Goal: Task Accomplishment & Management: Use online tool/utility

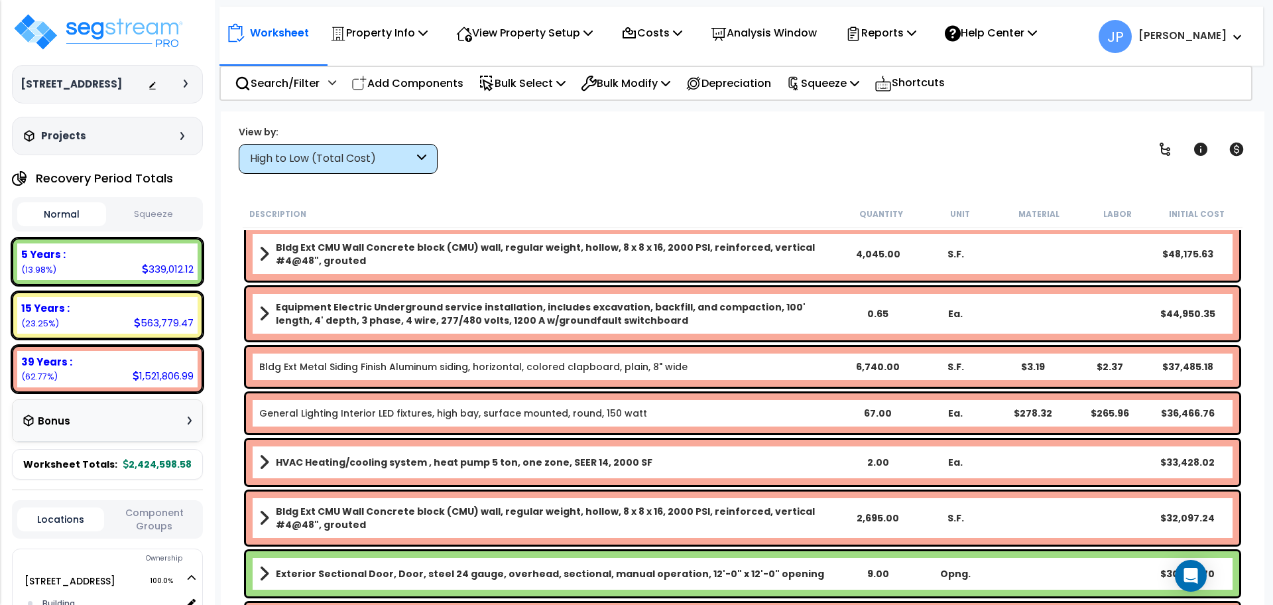
scroll to position [160, 0]
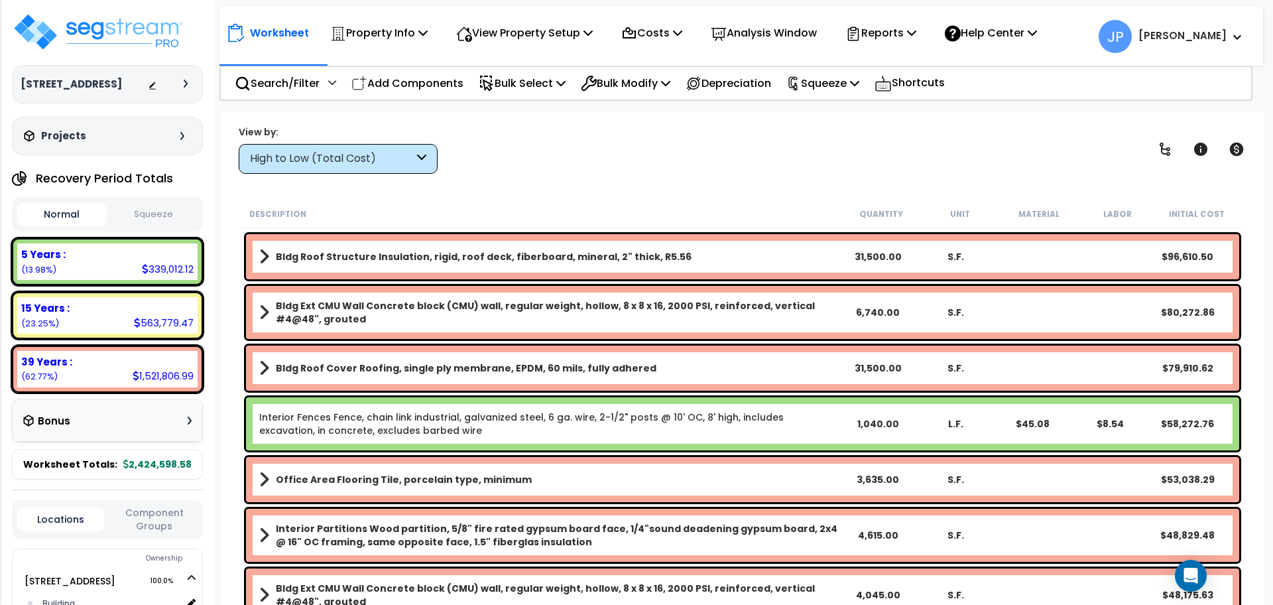
click at [414, 169] on div "High to Low (Total Cost)" at bounding box center [338, 159] width 199 height 30
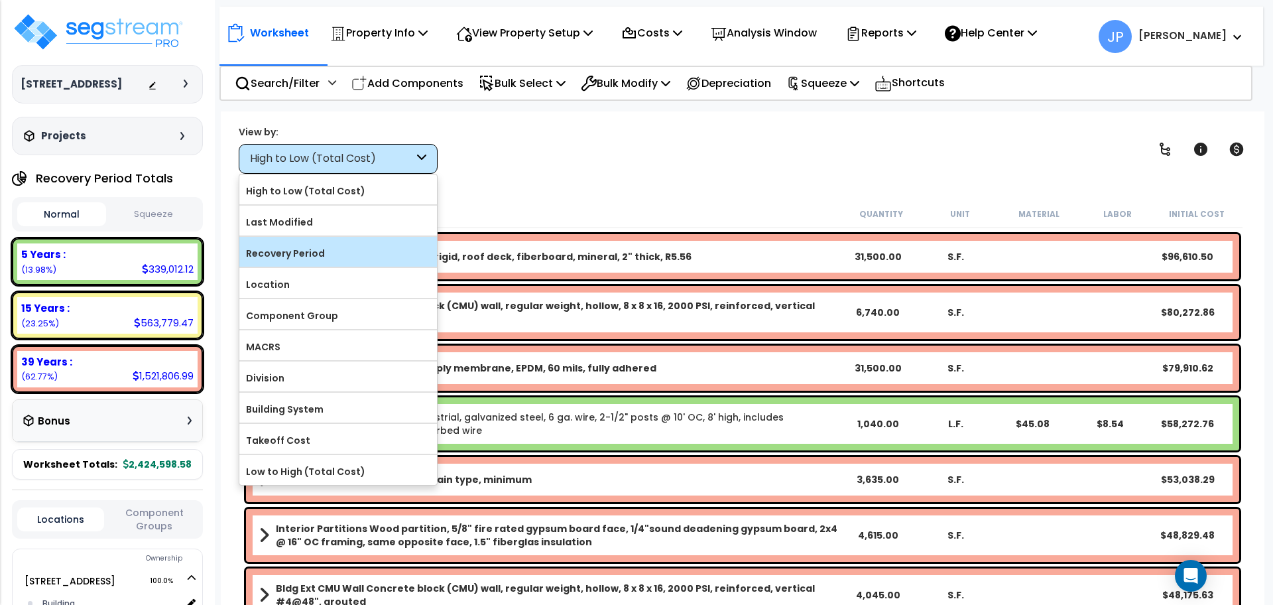
click at [375, 254] on label "Recovery Period" at bounding box center [338, 253] width 198 height 20
click at [0, 0] on input "Recovery Period" at bounding box center [0, 0] width 0 height 0
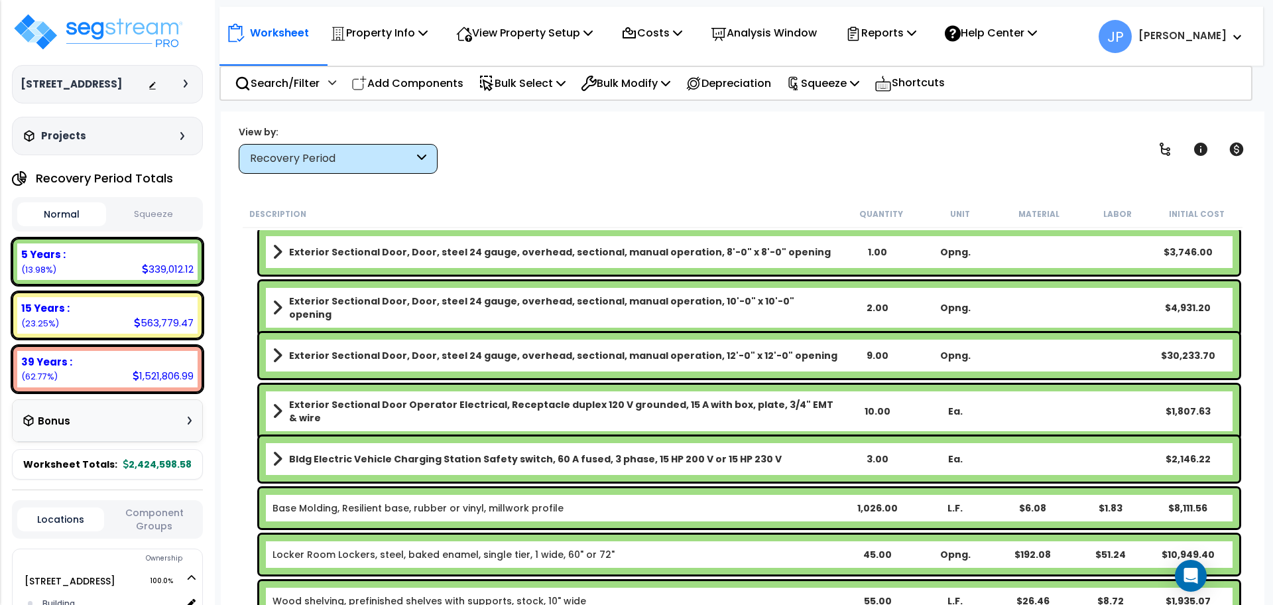
scroll to position [384, 0]
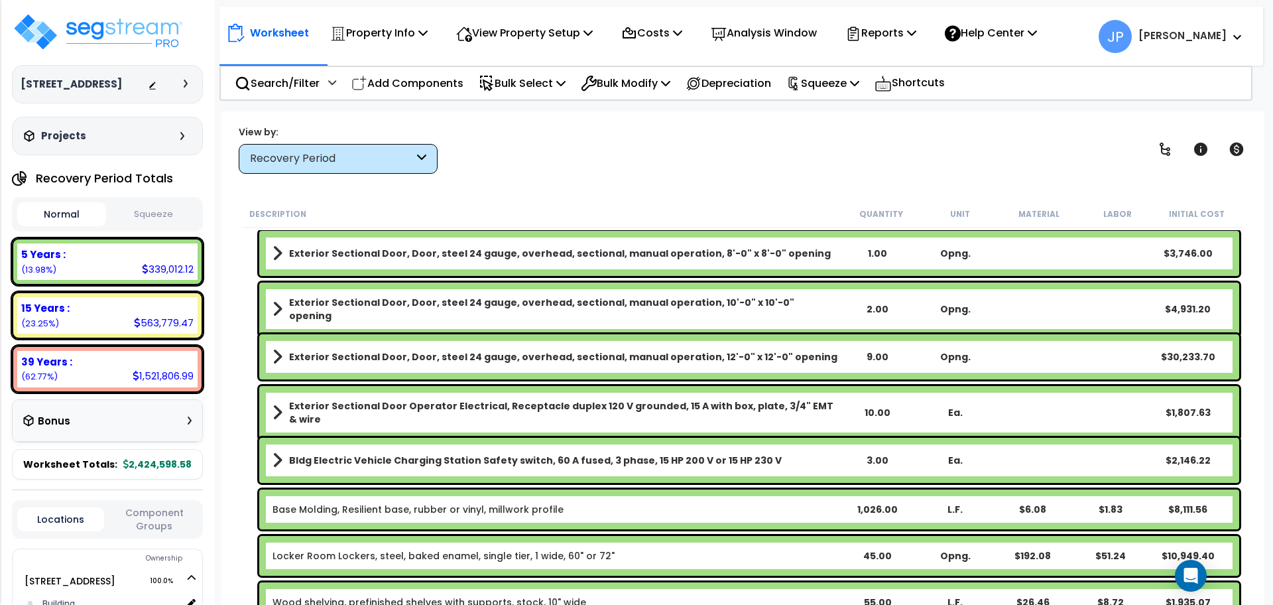
click at [584, 456] on b "Bldg Electric Vehicle Charging Station Safety switch, 60 A fused, 3 phase, 15 H…" at bounding box center [535, 460] width 493 height 13
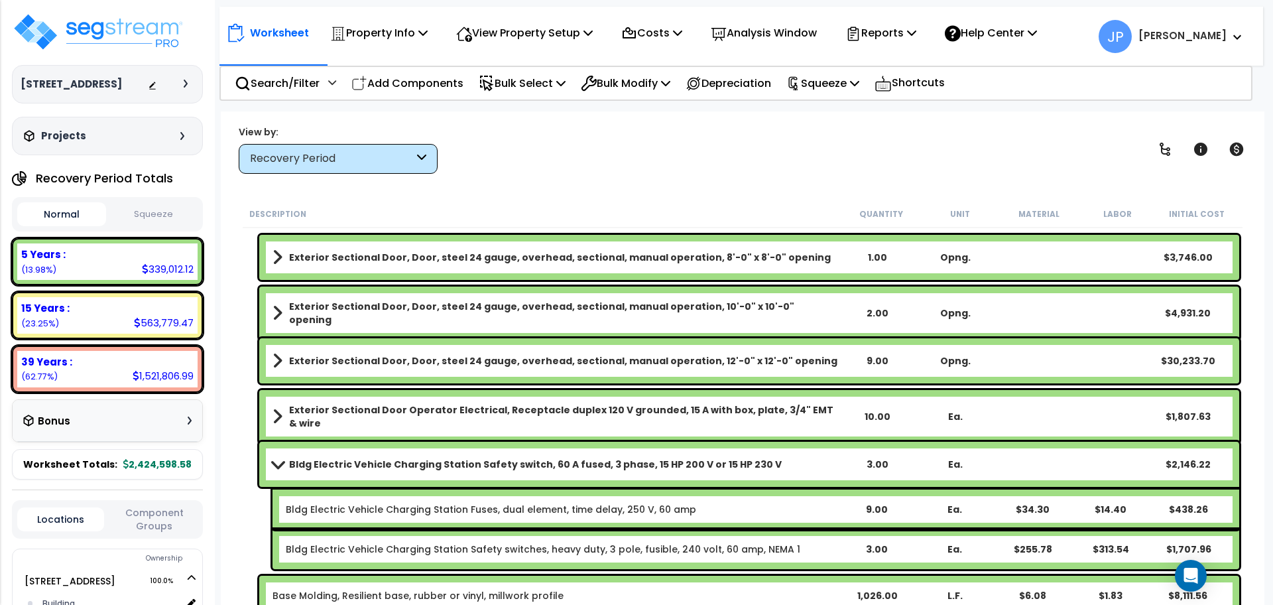
scroll to position [348, 0]
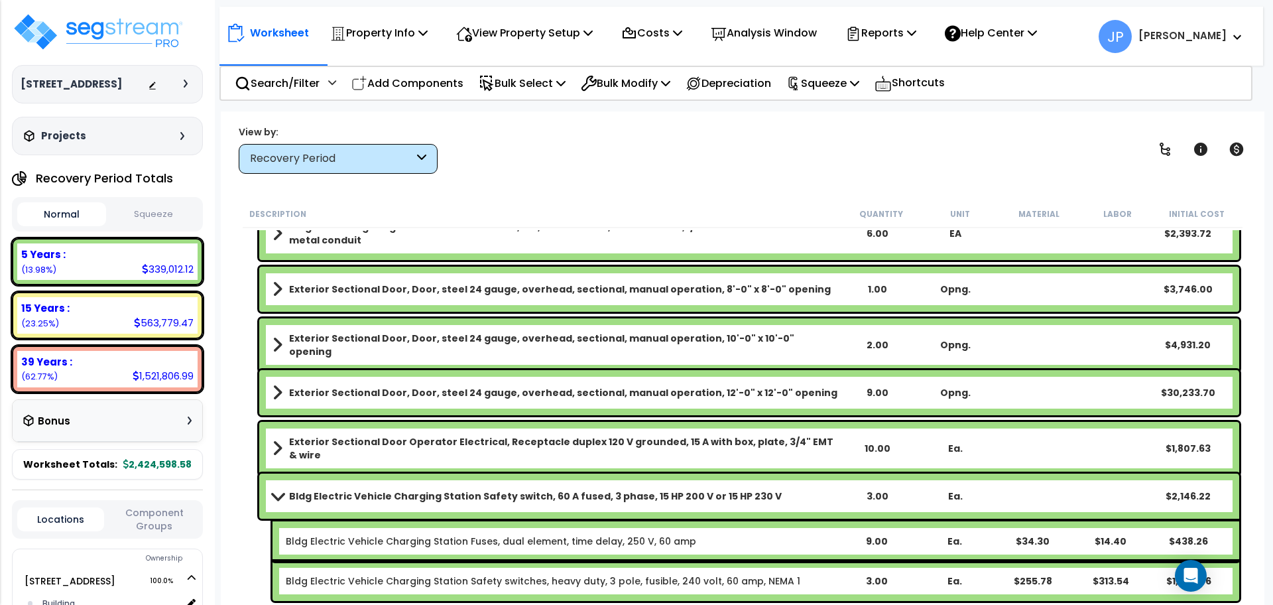
click at [551, 502] on b "Bldg Electric Vehicle Charging Station Safety switch, 60 A fused, 3 phase, 15 H…" at bounding box center [535, 495] width 493 height 13
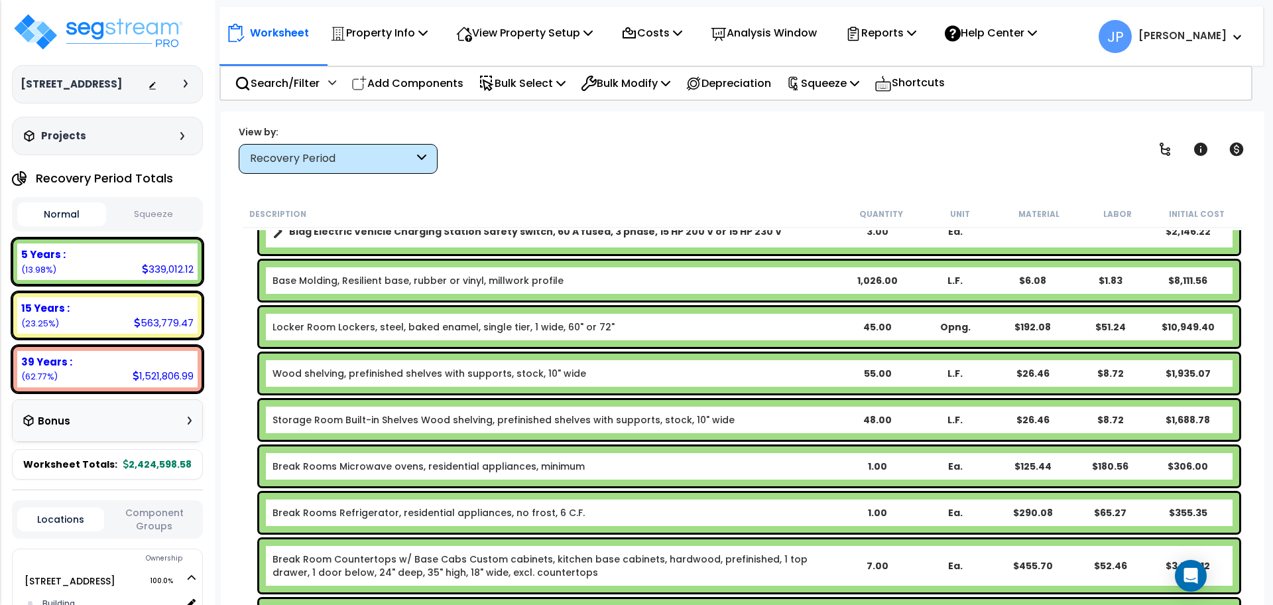
scroll to position [0, 0]
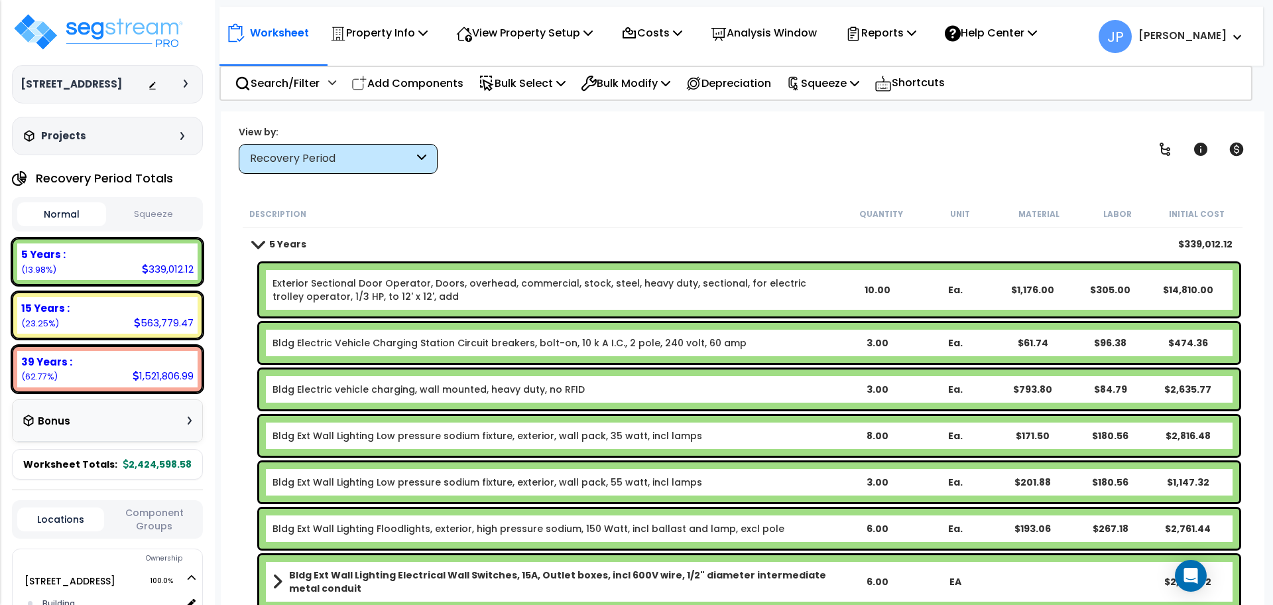
click at [442, 390] on link "Bldg Electric vehicle charging, wall mounted, heavy duty, no RFID" at bounding box center [429, 389] width 312 height 13
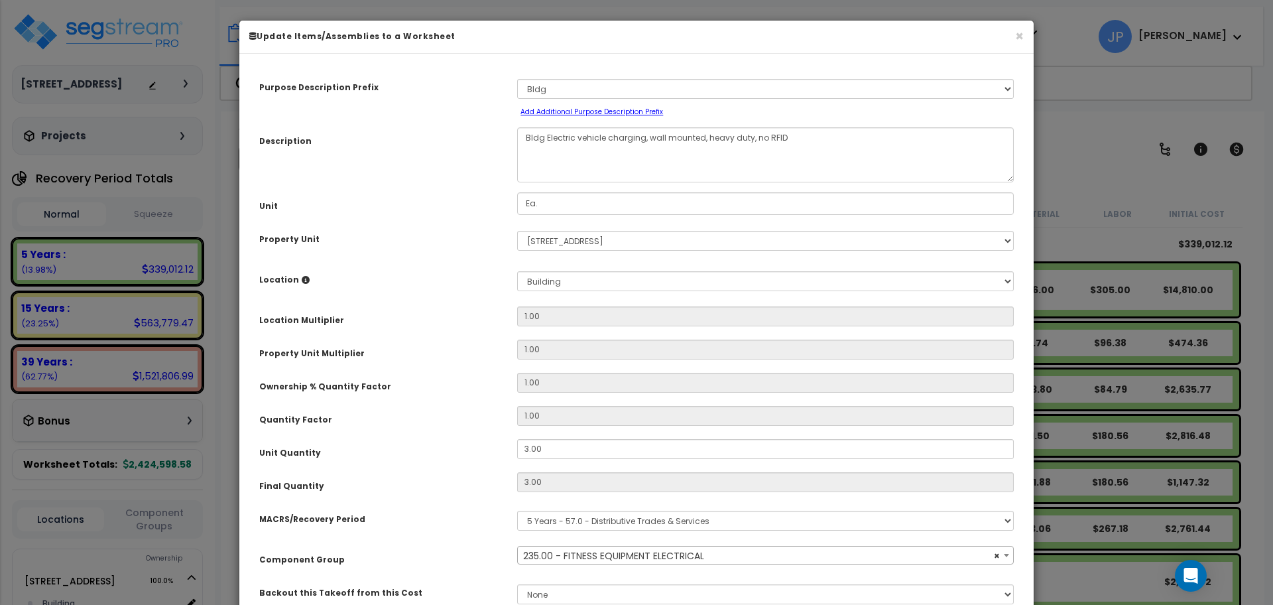
select select "35341"
click at [580, 92] on select "Select A/V System A/V System Equipment A/V System Equipment Electric A/V System…" at bounding box center [765, 89] width 497 height 20
click at [612, 95] on select "Select A/V System A/V System Equipment A/V System Equipment Electric A/V System…" at bounding box center [765, 89] width 497 height 20
select select "89397"
click at [517, 79] on select "Select A/V System A/V System Equipment A/V System Equipment Electric A/V System…" at bounding box center [765, 89] width 497 height 20
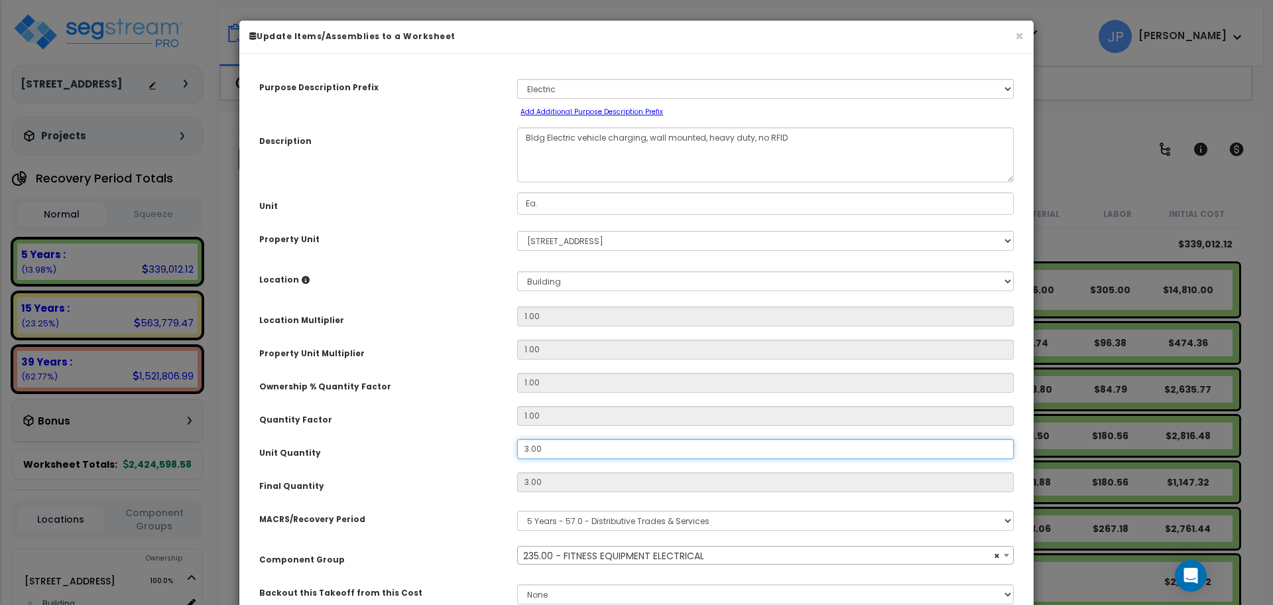
click at [565, 452] on input "3.00" at bounding box center [765, 449] width 497 height 20
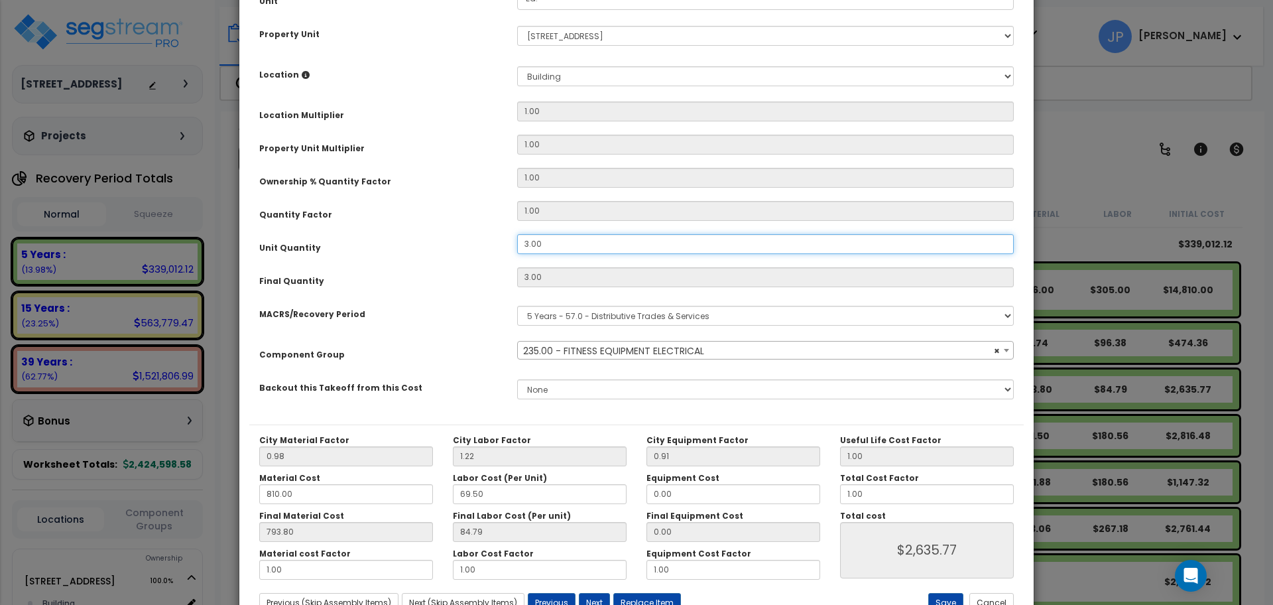
scroll to position [211, 0]
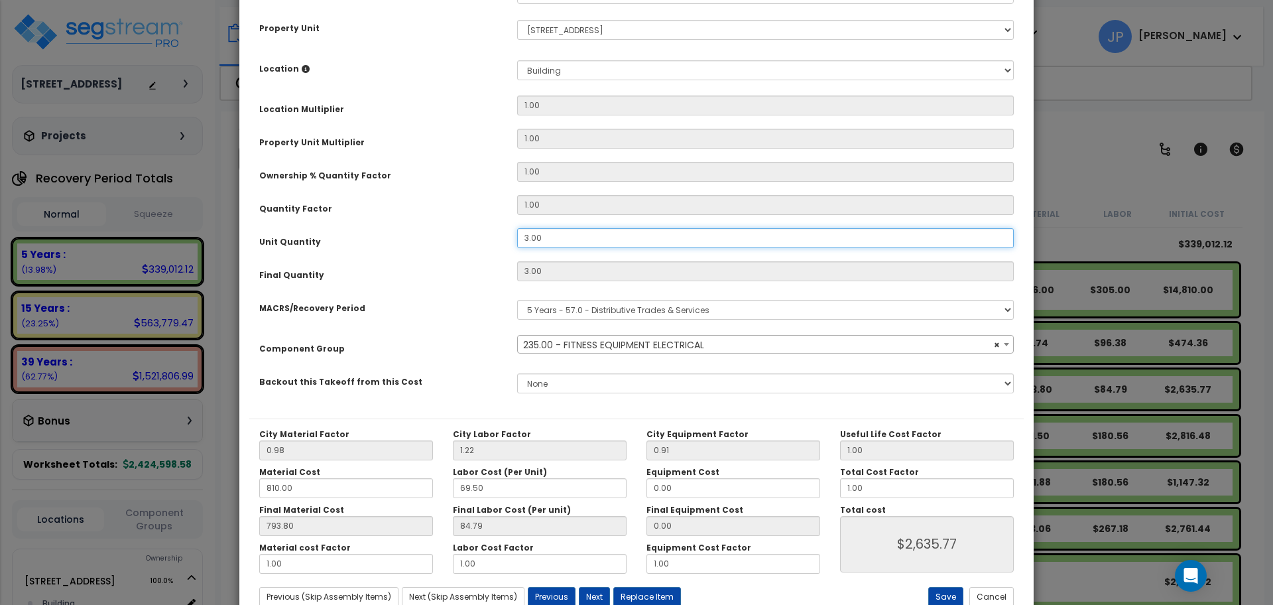
type input "3.0"
type input "3"
type input "$2,635.77"
type input "3."
type input "$2,635.77"
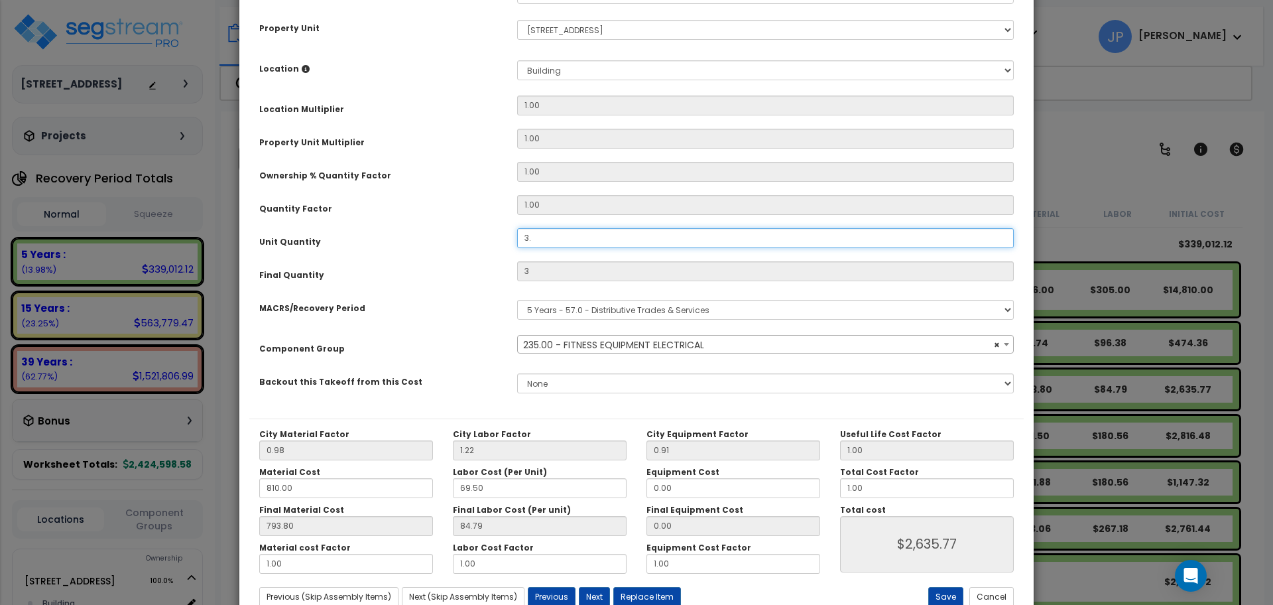
type input "3"
type input "$2,635.77"
type input "0"
type input "$0.00"
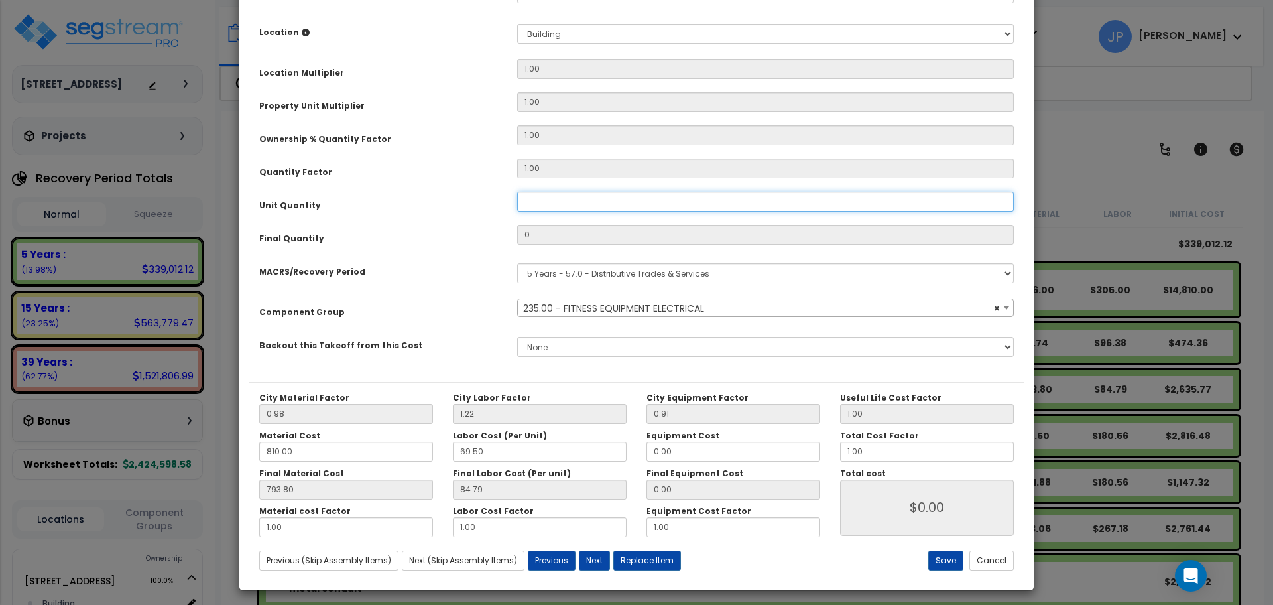
scroll to position [253, 0]
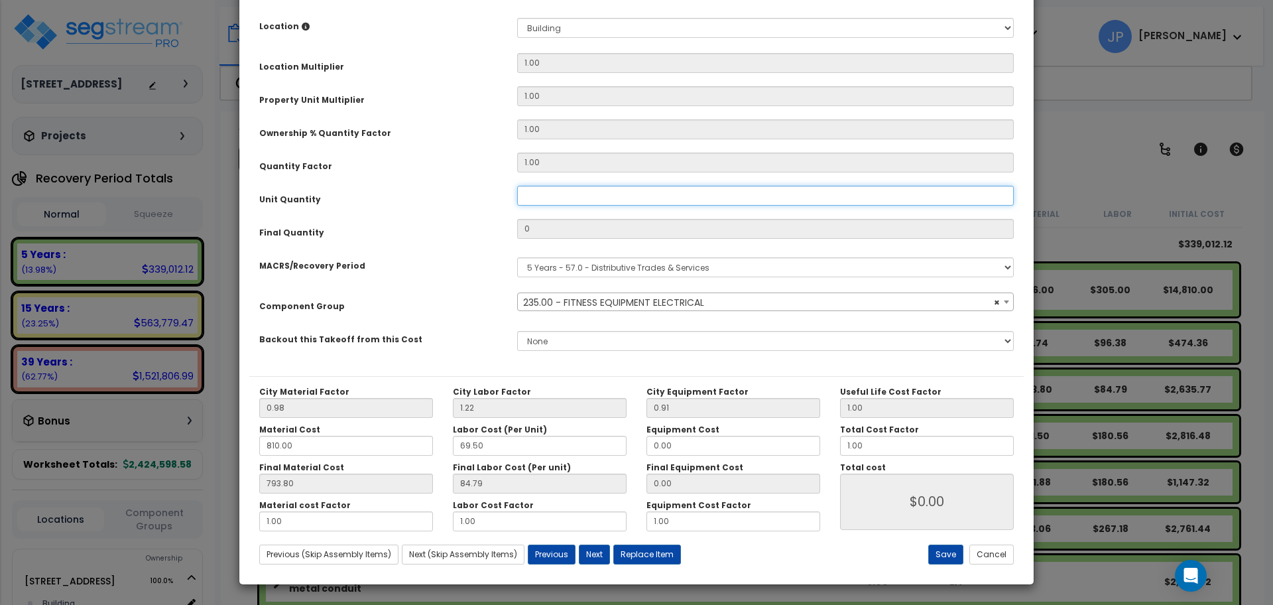
type input "3"
type input "$2,635.77"
type input "30"
type input "$2,635.77"
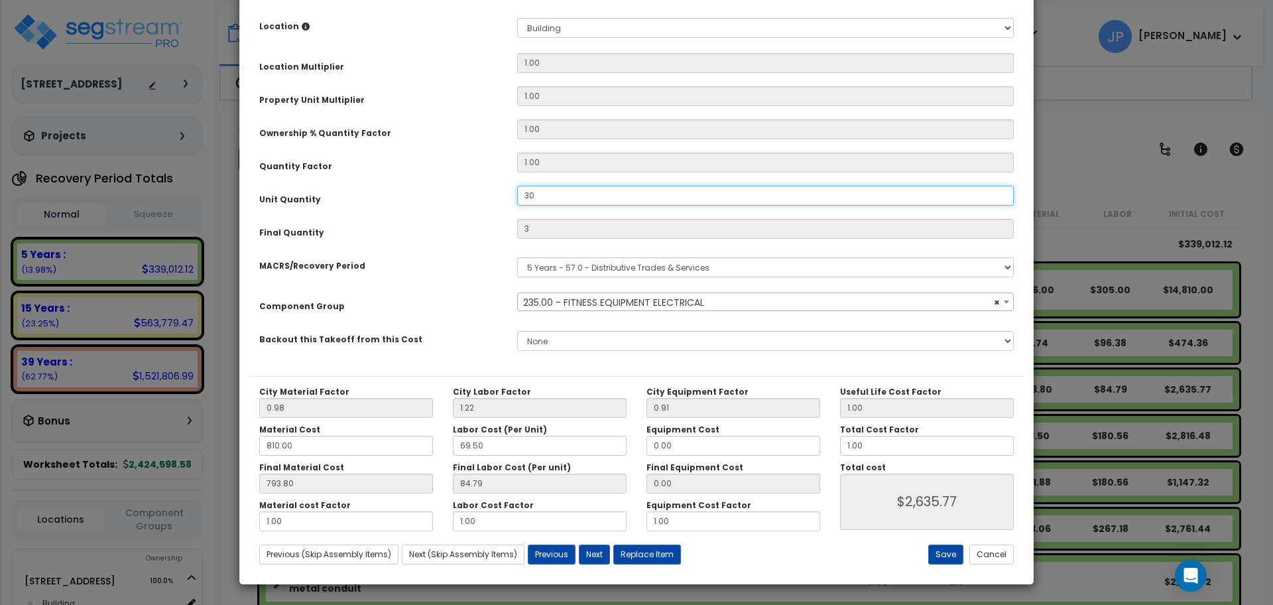
type input "30"
type input "$26,357.70"
click at [483, 292] on div "Component Group" at bounding box center [378, 303] width 258 height 23
click at [947, 555] on button "Save" at bounding box center [945, 554] width 35 height 20
type input "30.00"
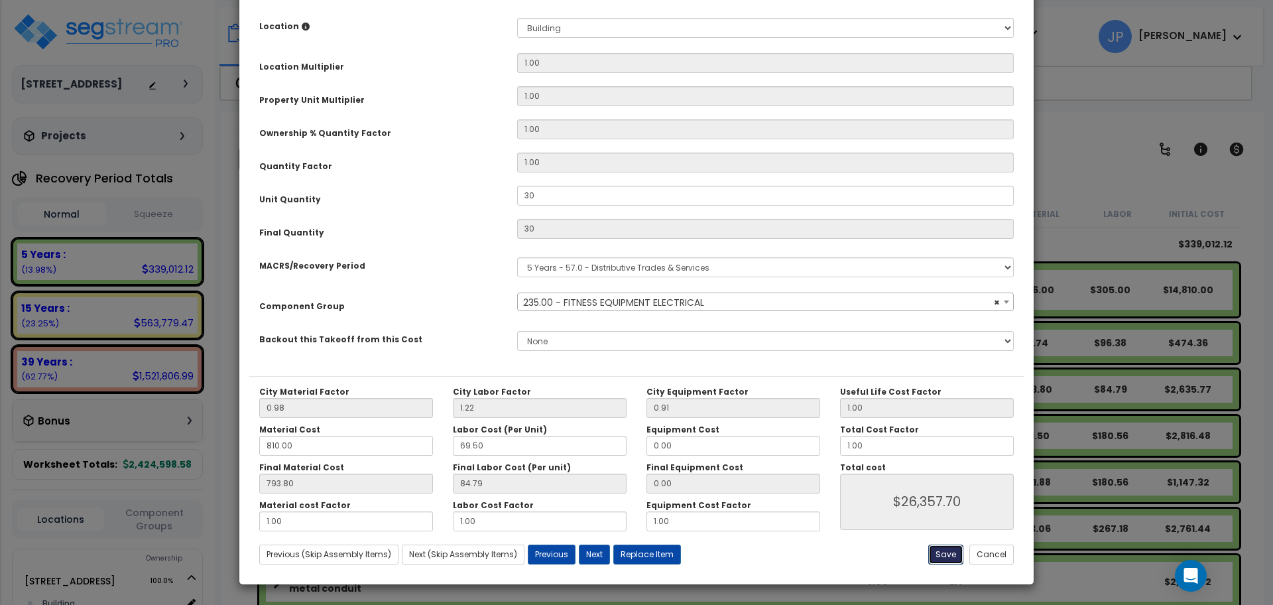
type input "30.00"
type input "26357.70"
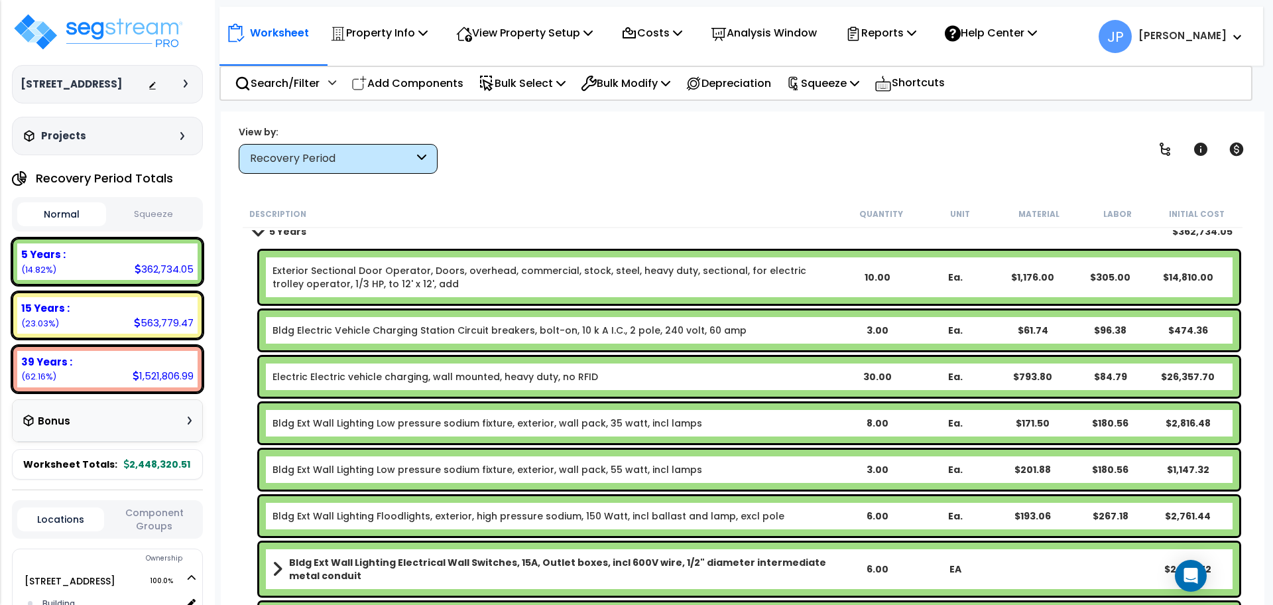
scroll to position [11, 0]
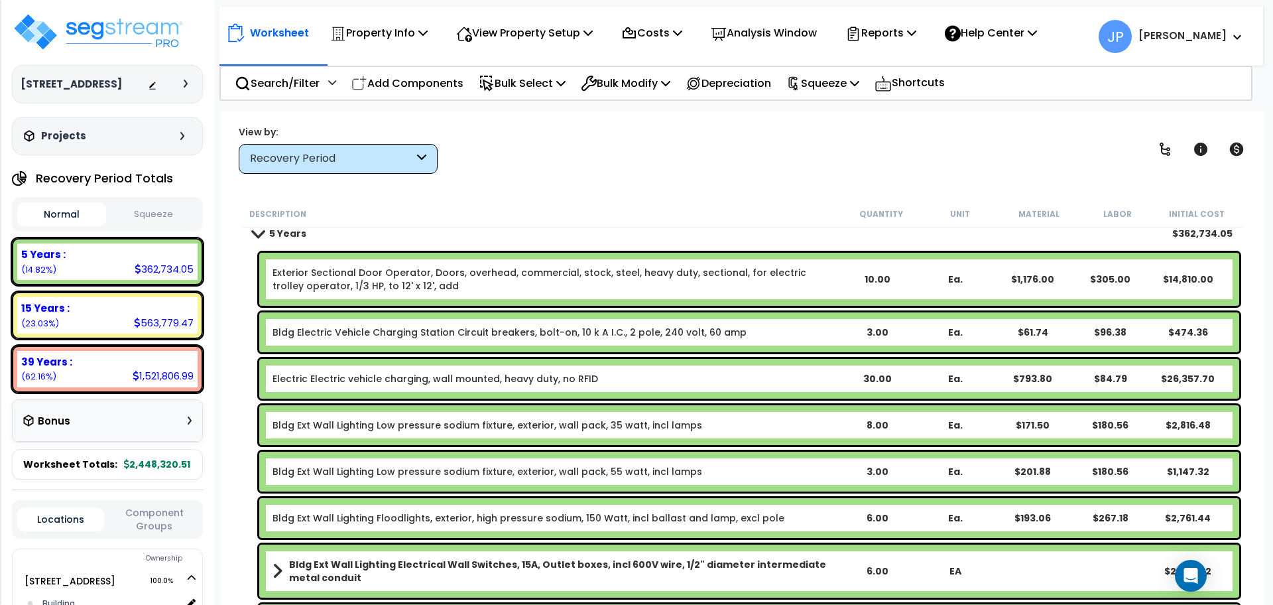
click at [608, 333] on link "Bldg Electric Vehicle Charging Station Circuit breakers, bolt-on, 10 k A I.C., …" at bounding box center [510, 332] width 474 height 13
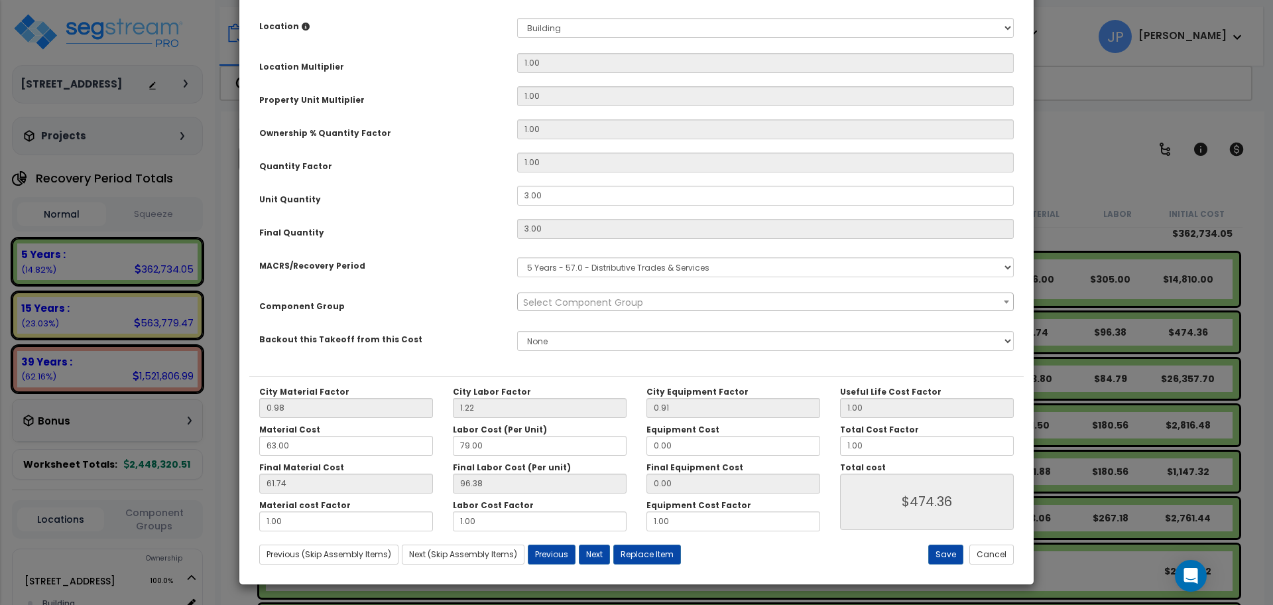
scroll to position [0, 0]
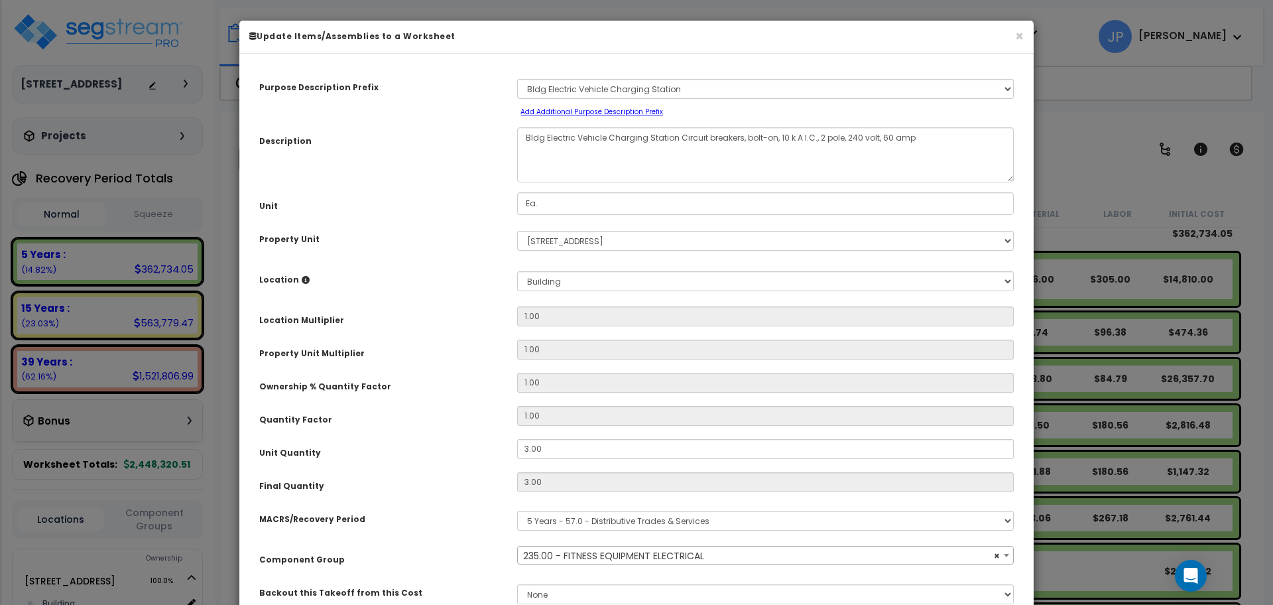
select select "35341"
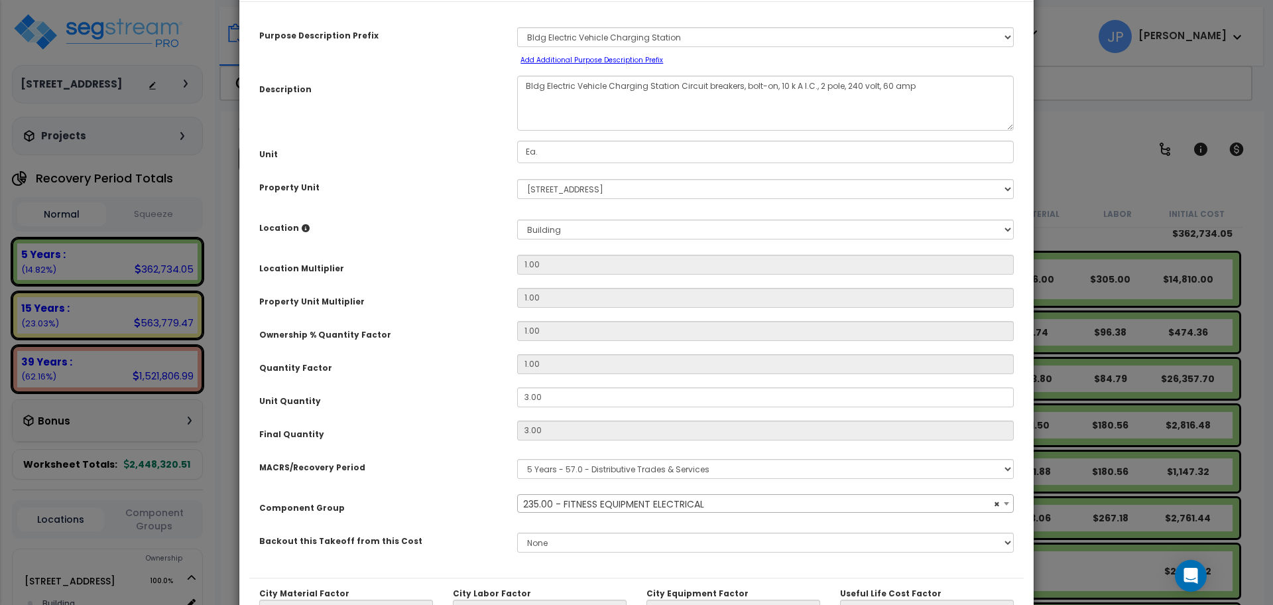
scroll to position [54, 0]
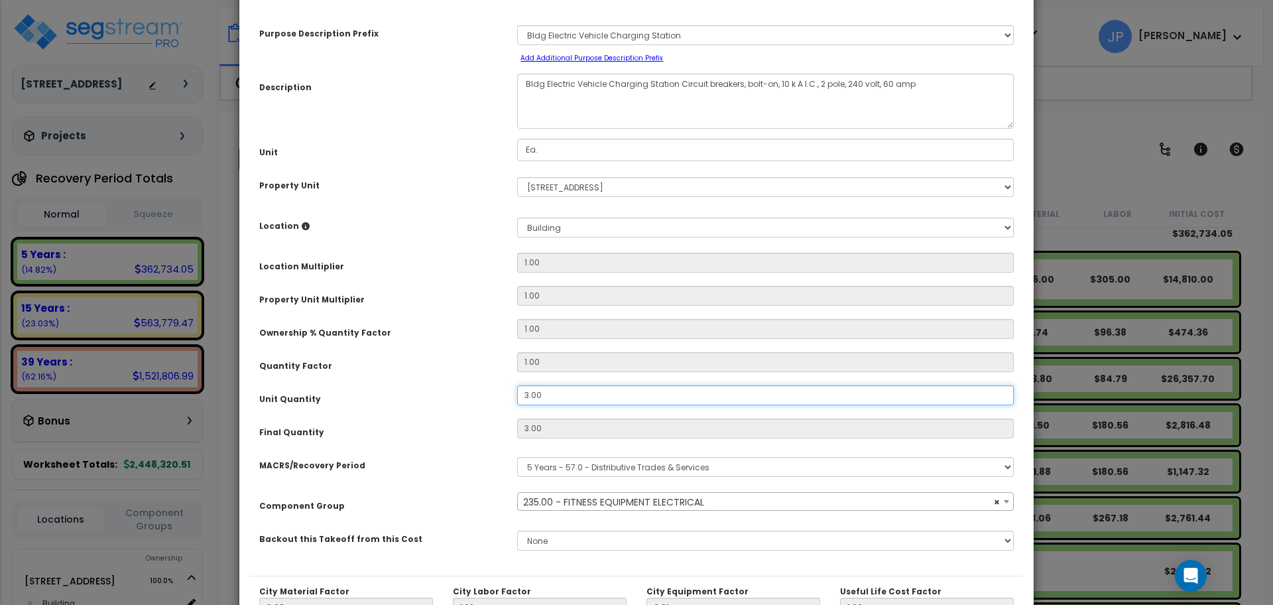
click at [573, 397] on input "3.00" at bounding box center [765, 395] width 497 height 20
type input "3.0"
type input "3"
type input "30"
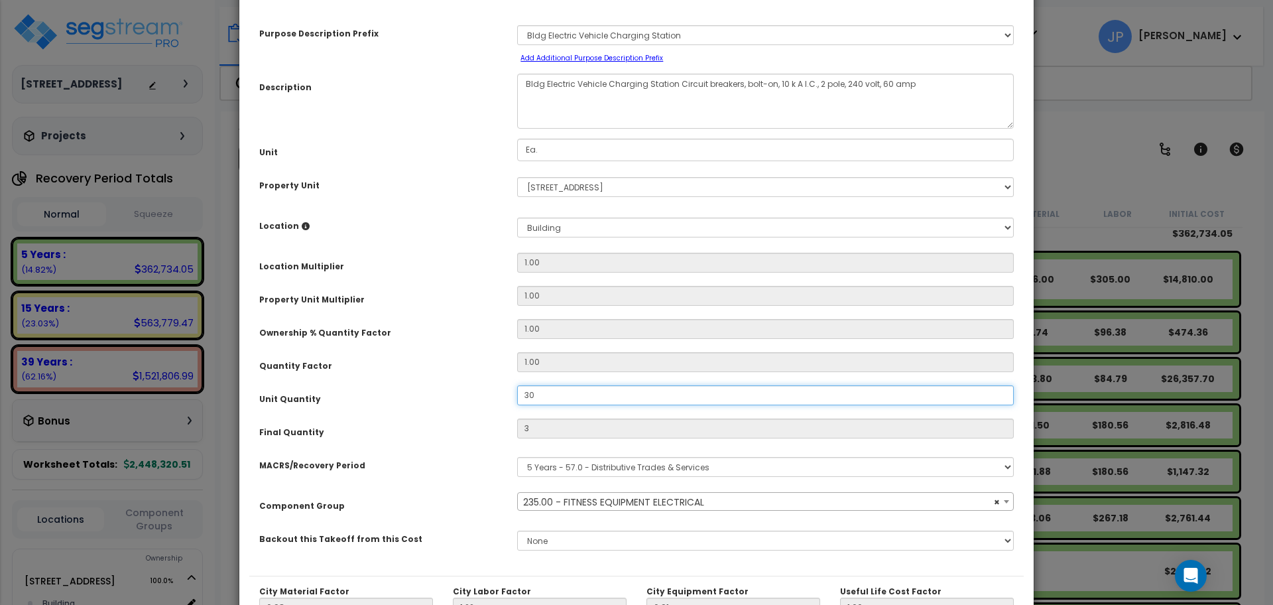
type input "$4,743.60"
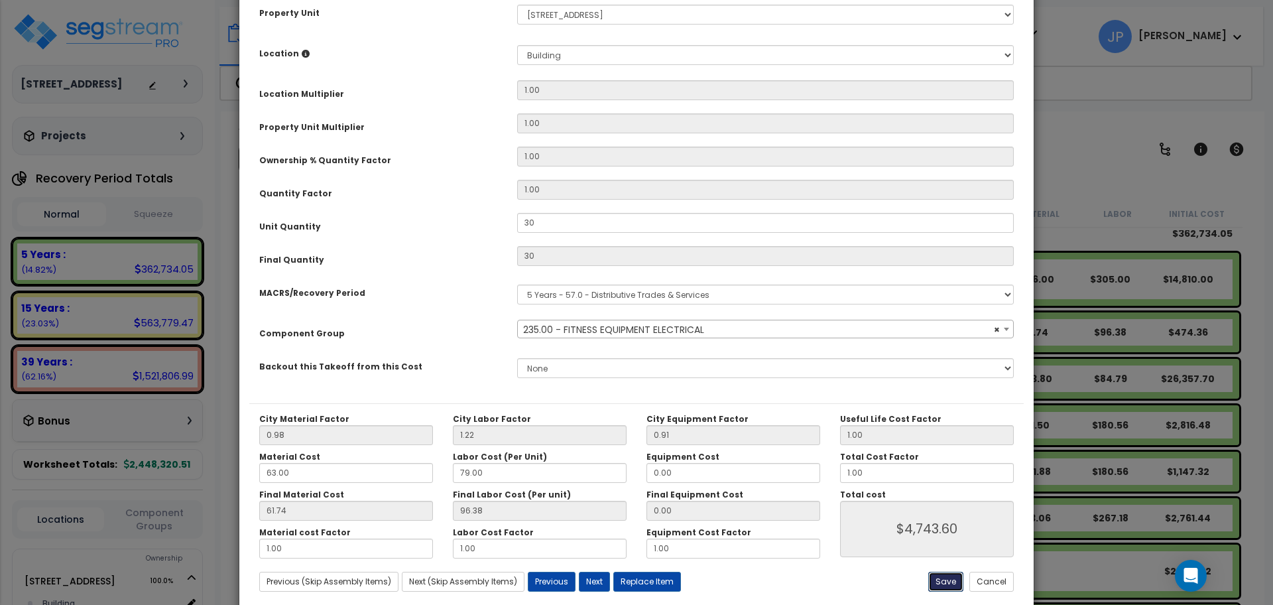
click at [949, 582] on button "Save" at bounding box center [945, 582] width 35 height 20
type input "30.00"
type input "4743.60"
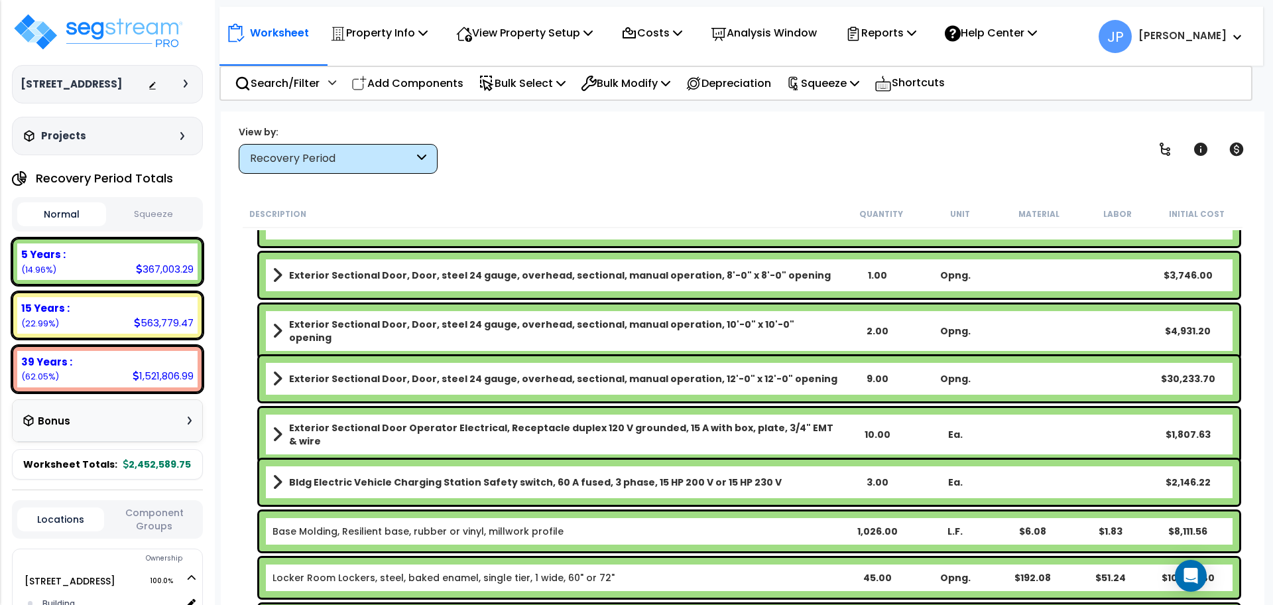
scroll to position [515, 0]
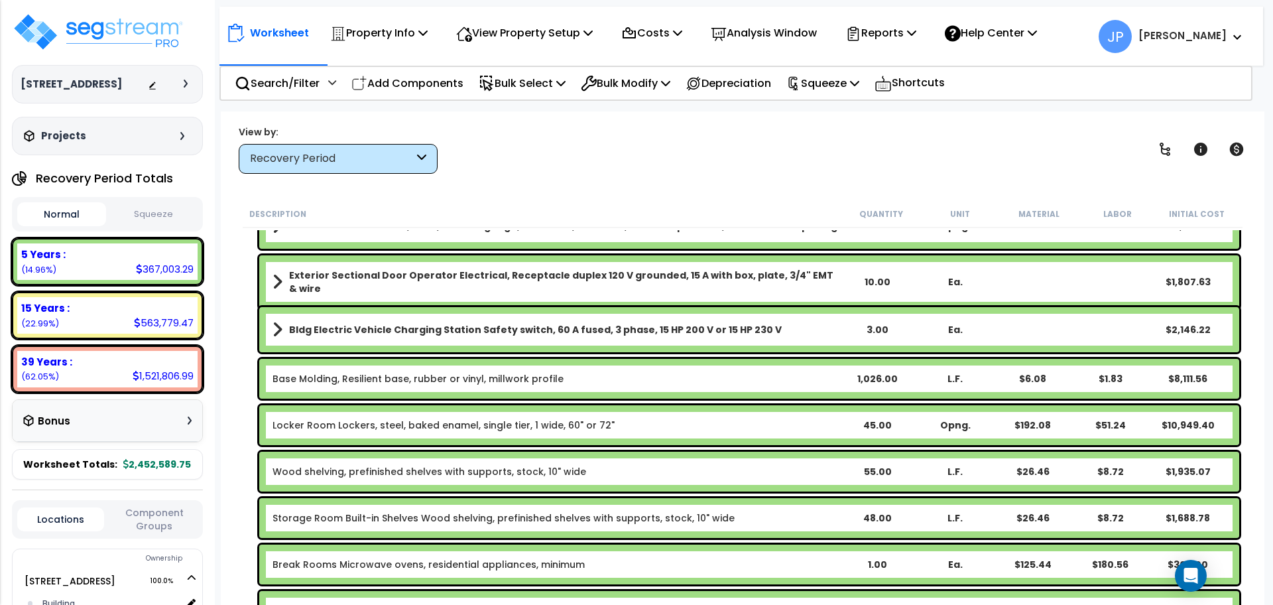
click at [647, 324] on b "Bldg Electric Vehicle Charging Station Safety switch, 60 A fused, 3 phase, 15 H…" at bounding box center [535, 329] width 493 height 13
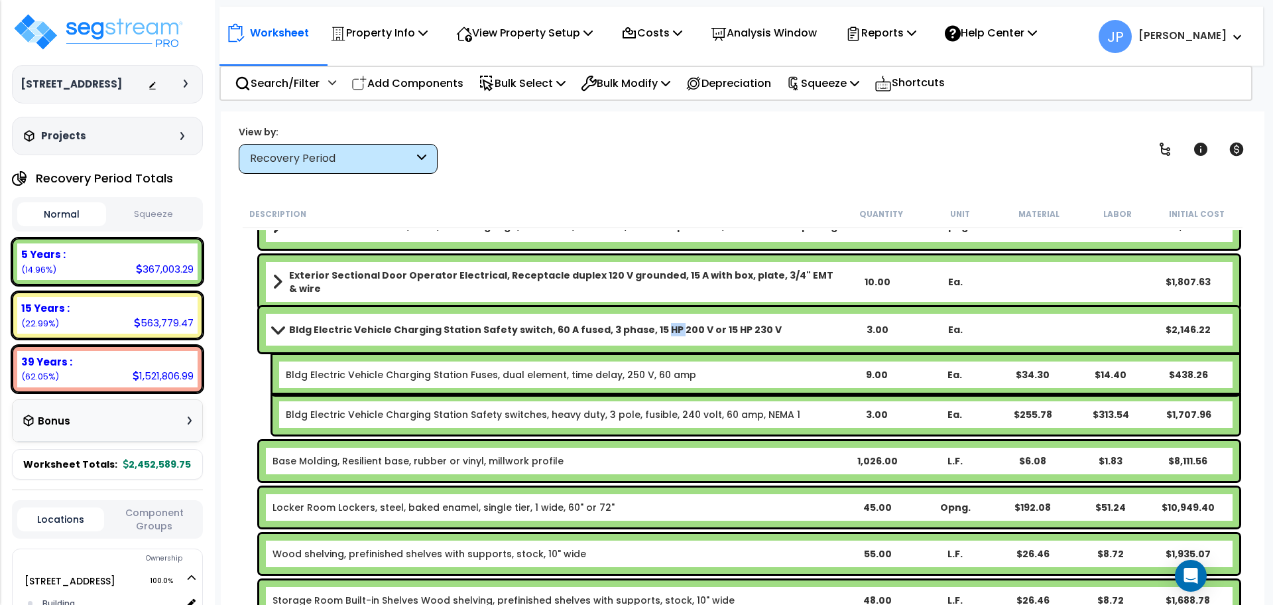
click at [647, 324] on b "Bldg Electric Vehicle Charging Station Safety switch, 60 A fused, 3 phase, 15 H…" at bounding box center [535, 329] width 493 height 13
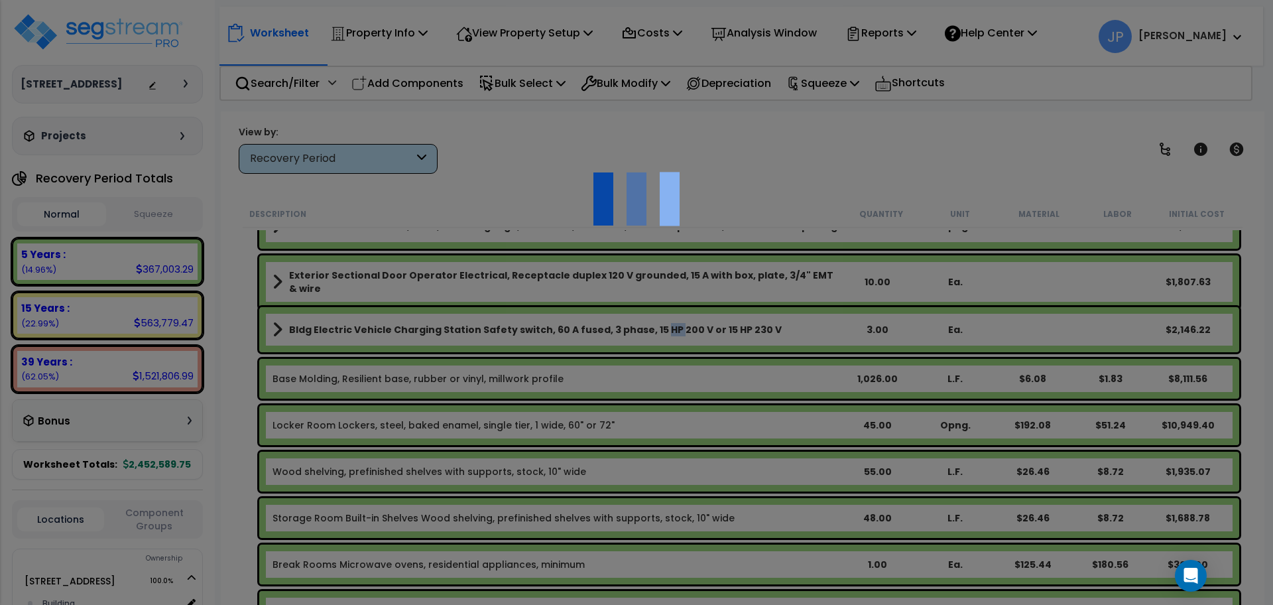
scroll to position [0, 0]
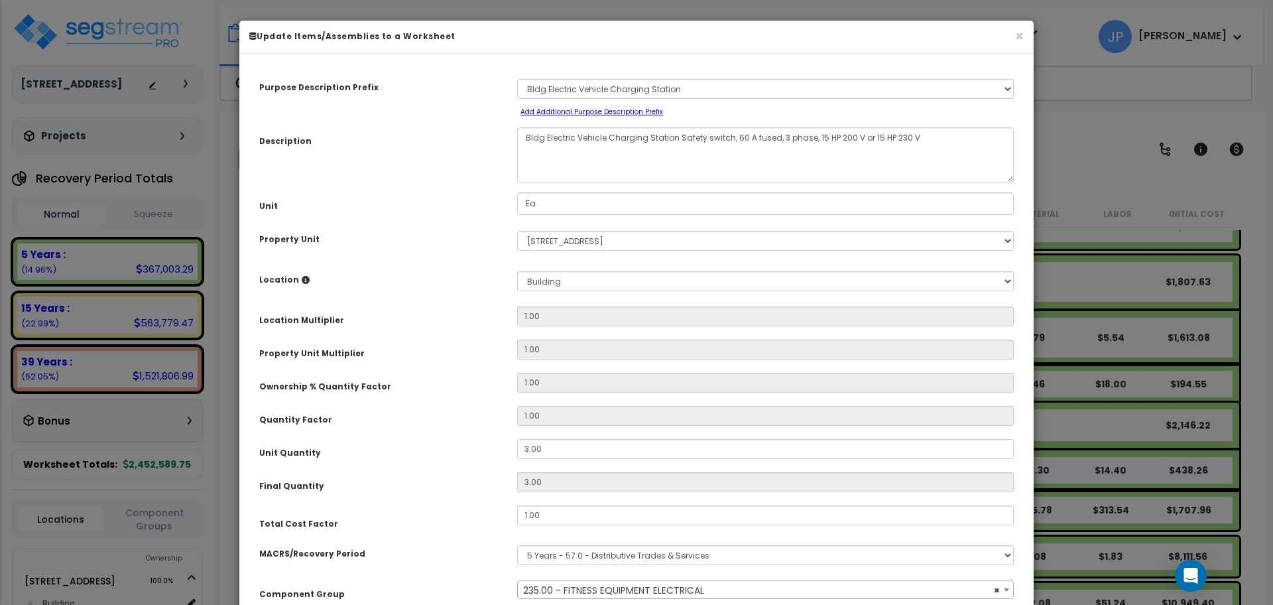
select select "35341"
click at [555, 448] on input "3.00" at bounding box center [765, 449] width 497 height 20
type input "3.0"
type input "3"
type input "30"
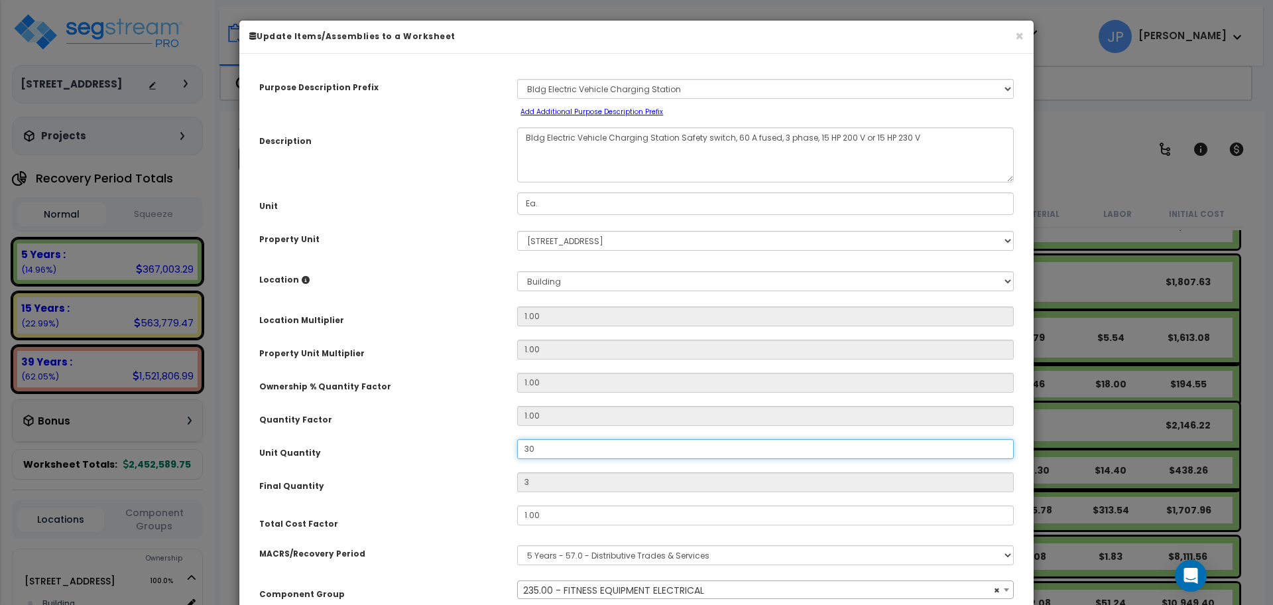
type input "30"
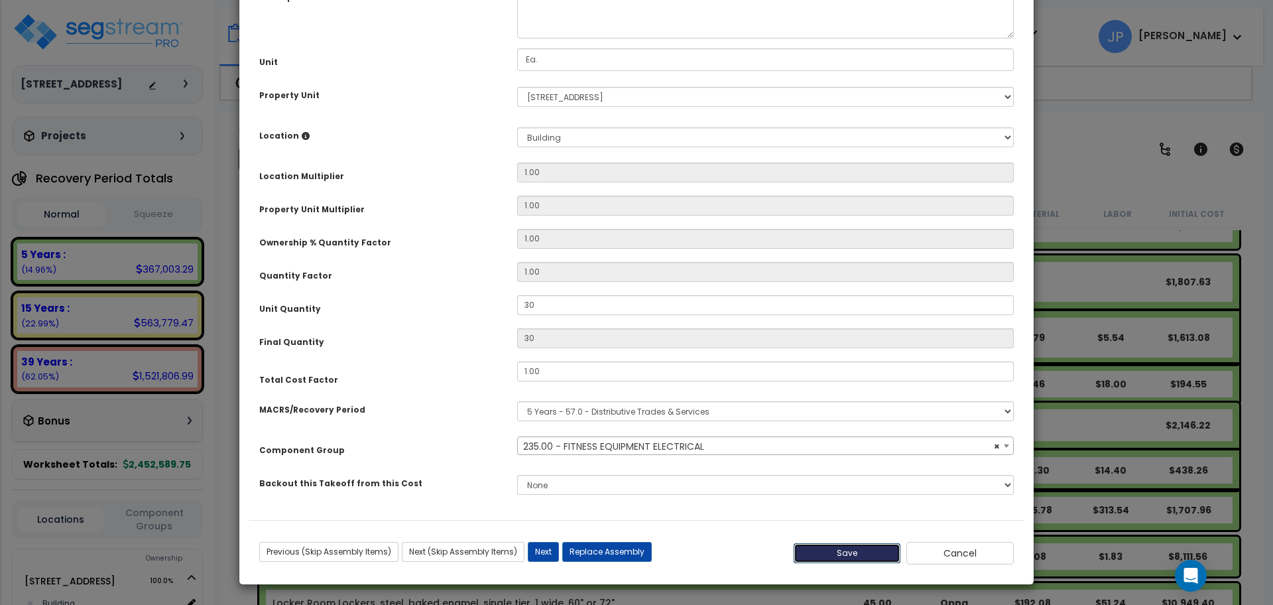
click at [827, 550] on button "Save" at bounding box center [847, 553] width 107 height 20
type input "30.00"
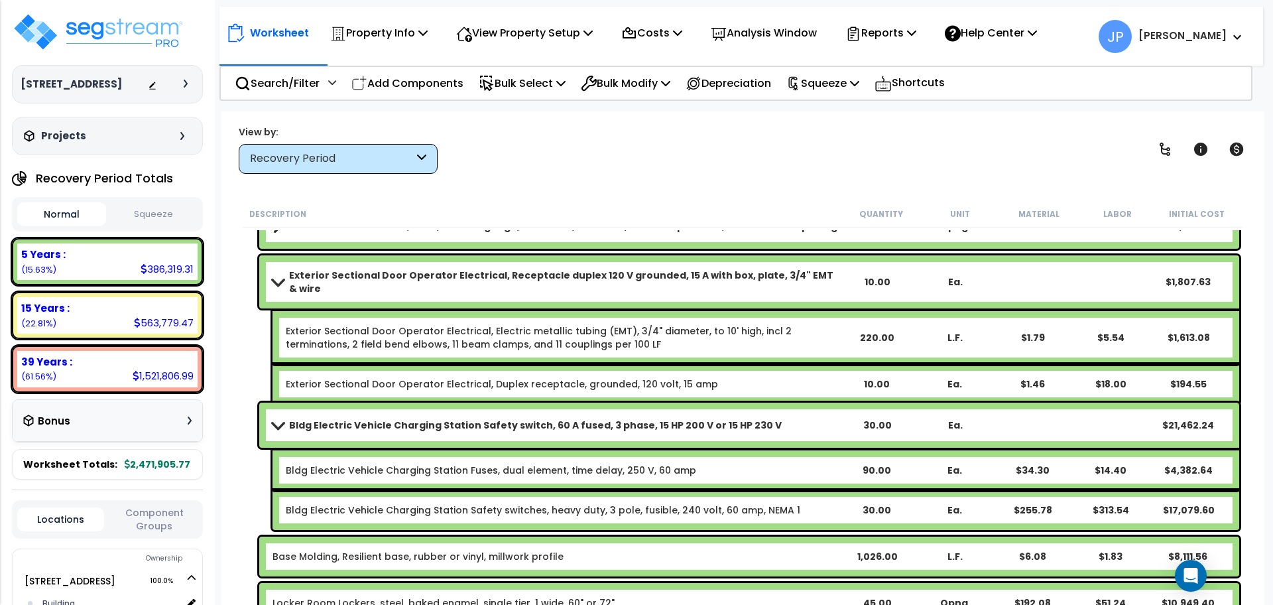
click at [560, 428] on b "Bldg Electric Vehicle Charging Station Safety switch, 60 A fused, 3 phase, 15 H…" at bounding box center [535, 424] width 493 height 13
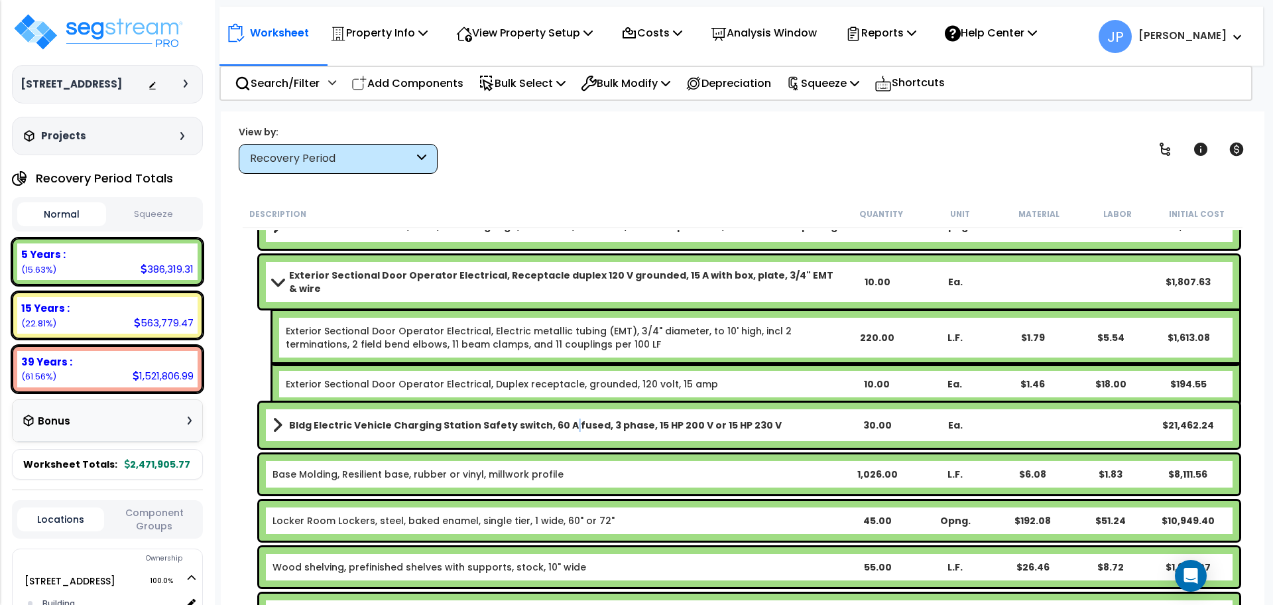
click at [560, 428] on b "Bldg Electric Vehicle Charging Station Safety switch, 60 A fused, 3 phase, 15 H…" at bounding box center [535, 424] width 493 height 13
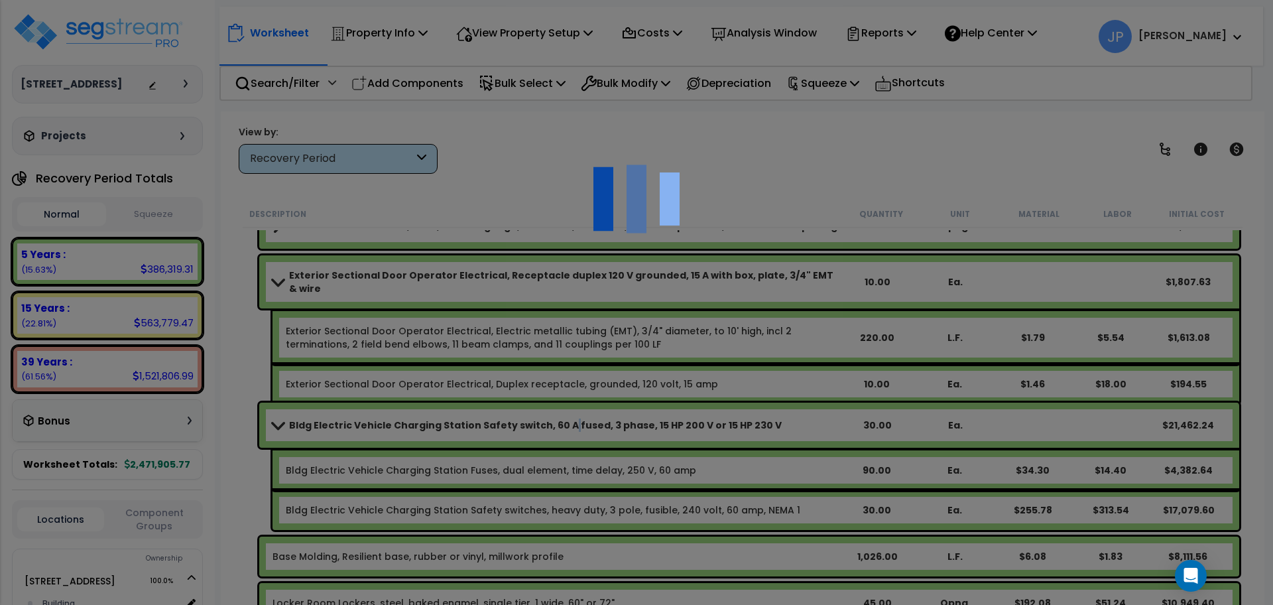
scroll to position [0, 0]
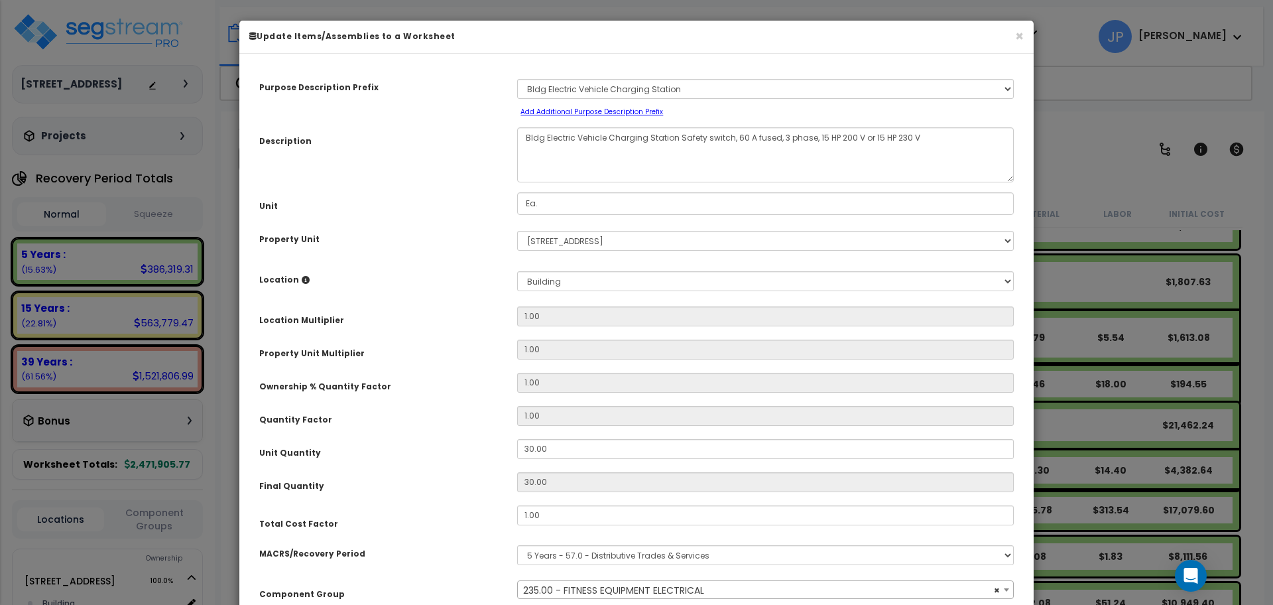
select select "35341"
click at [550, 448] on input "30.00" at bounding box center [765, 449] width 497 height 20
type input "30.0"
type input "30"
type input "3"
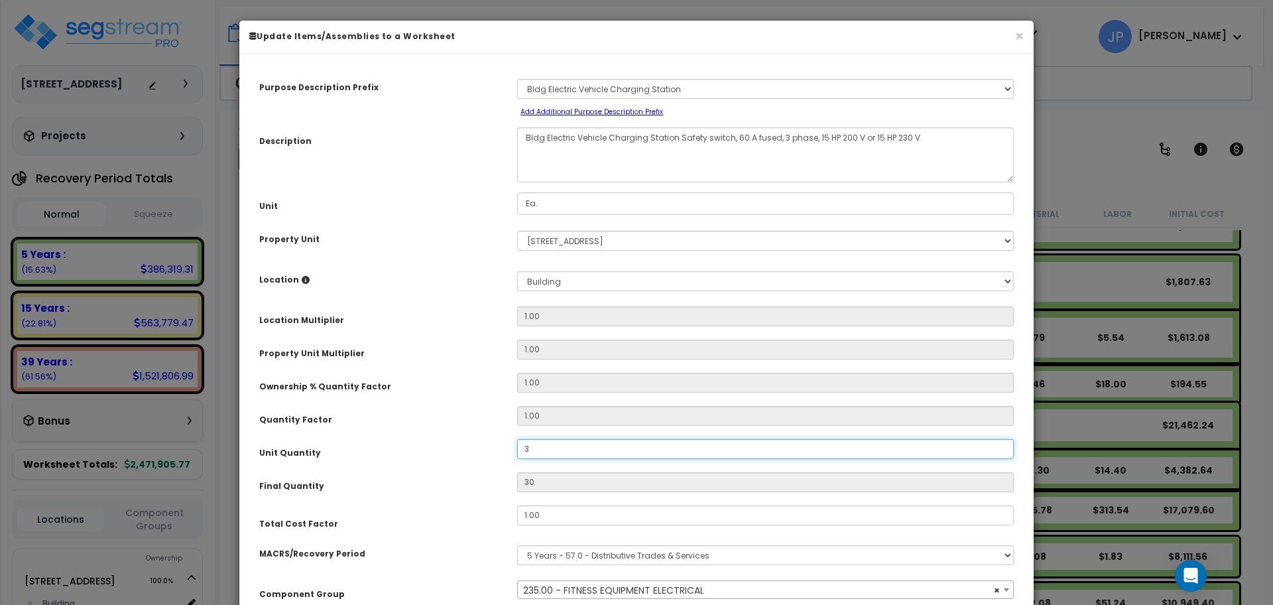
type input "3"
type input "0"
type input "1"
type input "15"
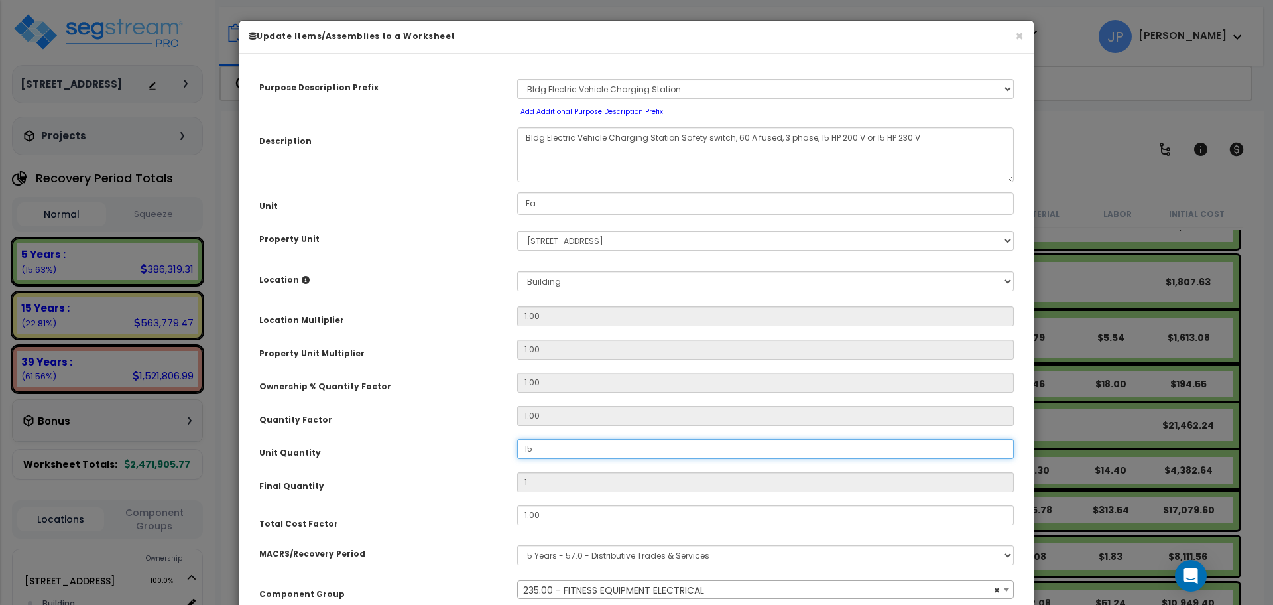
type input "15"
click at [480, 430] on div "Purpose Description Prefix Select A/V System A/V System Equipment A/V System Eq…" at bounding box center [636, 364] width 774 height 600
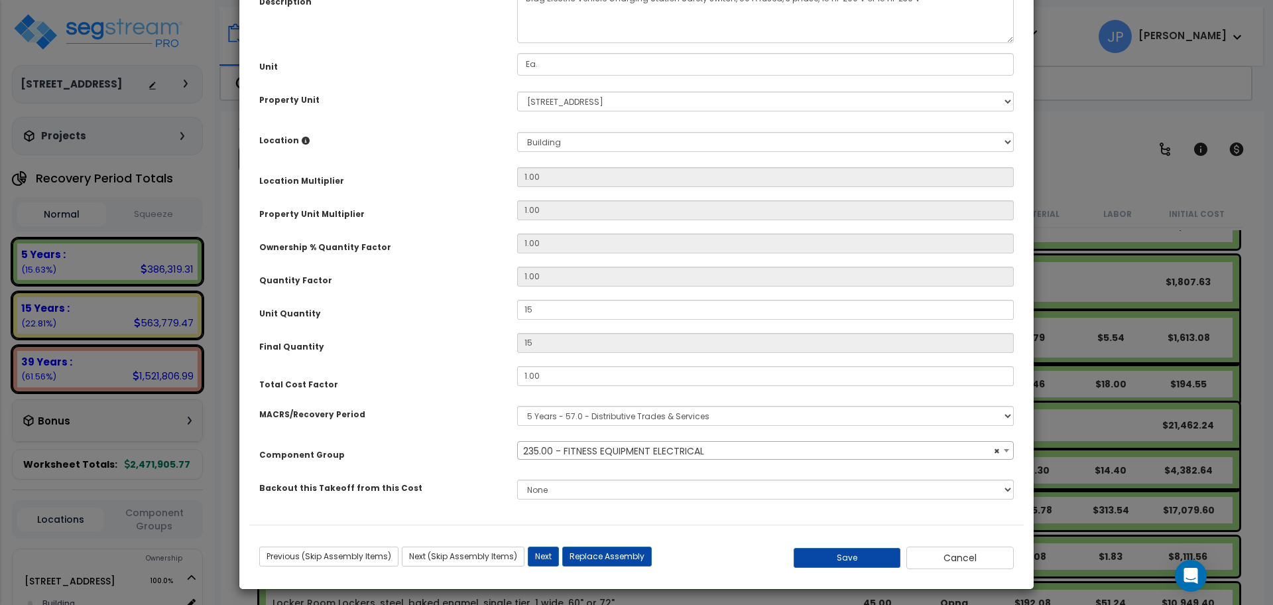
scroll to position [142, 0]
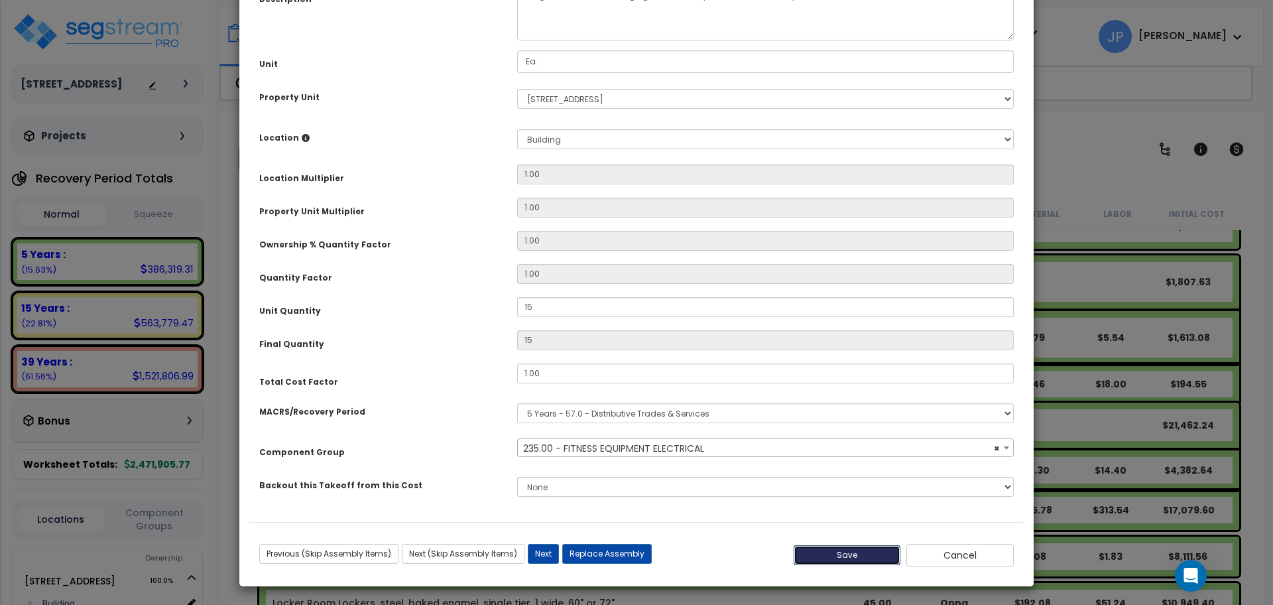
click at [835, 550] on button "Save" at bounding box center [847, 555] width 107 height 20
type input "15.00"
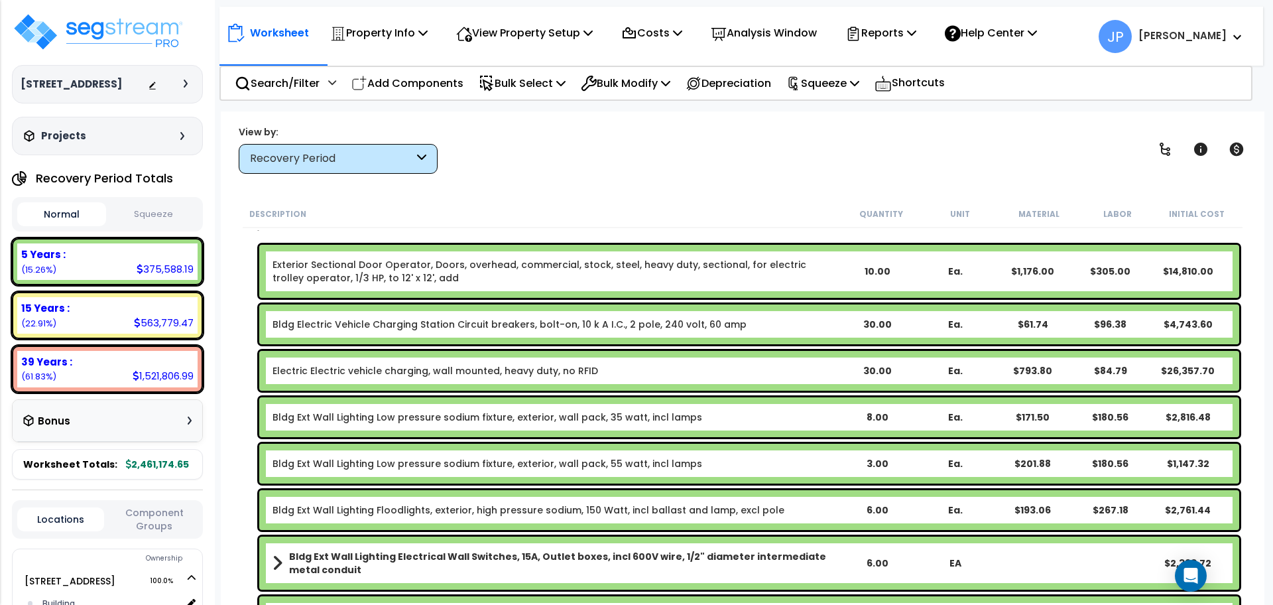
scroll to position [0, 0]
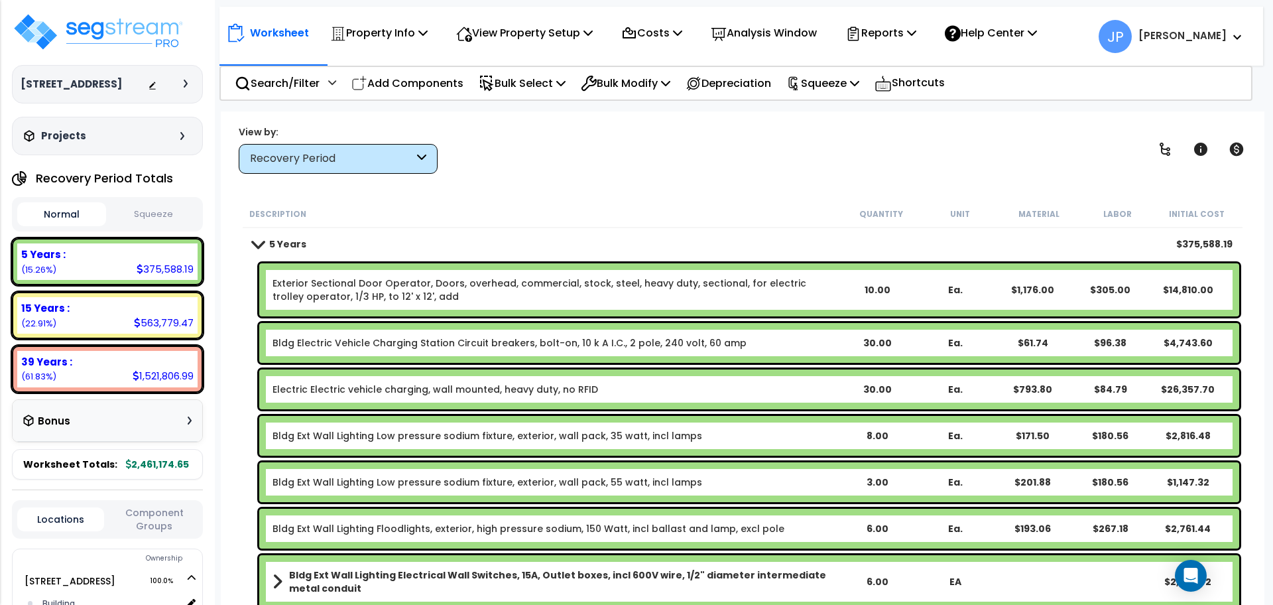
click at [502, 345] on link "Bldg Electric Vehicle Charging Station Circuit breakers, bolt-on, 10 k A I.C., …" at bounding box center [510, 342] width 474 height 13
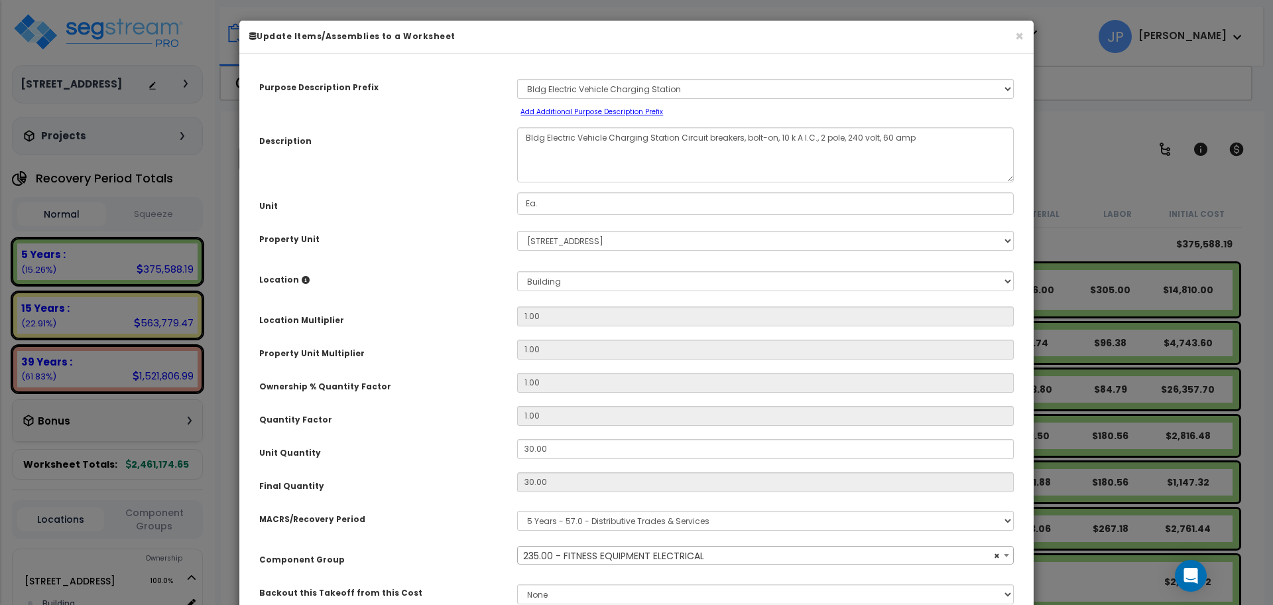
select select "35341"
drag, startPoint x: 554, startPoint y: 452, endPoint x: 497, endPoint y: 453, distance: 57.0
click at [497, 453] on div "Unit Quantity 30.00" at bounding box center [636, 450] width 774 height 23
type input "3"
type input "30"
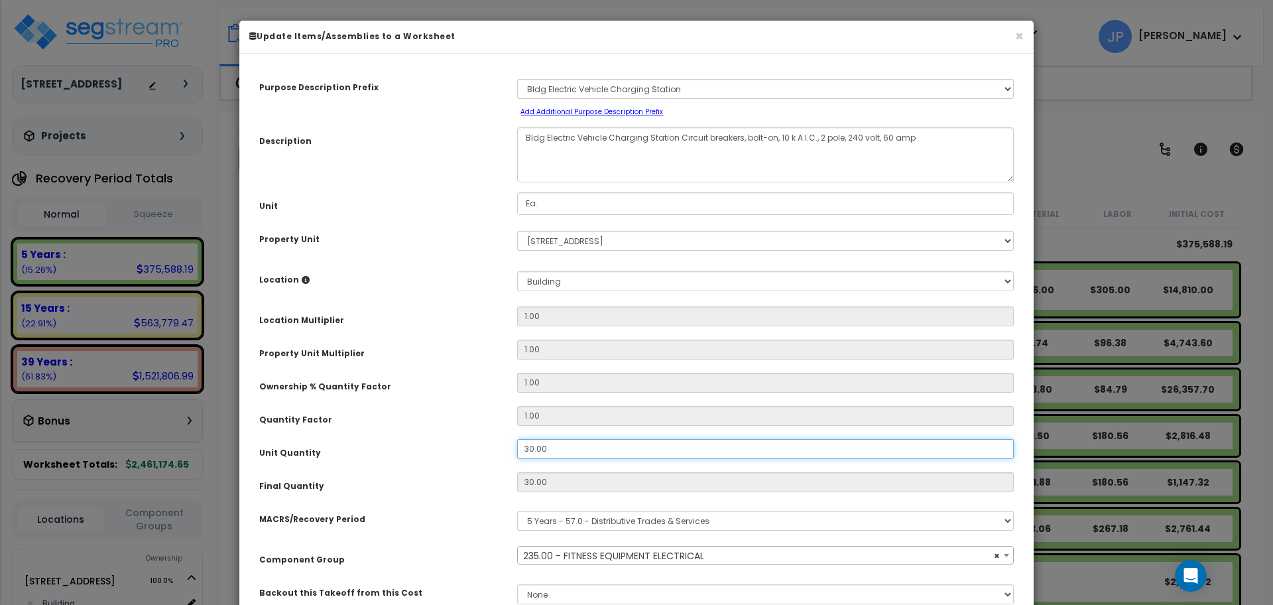
type input "$4,743.60"
type input "3"
type input "$474.36"
click at [501, 442] on div "Unit Quantity" at bounding box center [378, 450] width 258 height 23
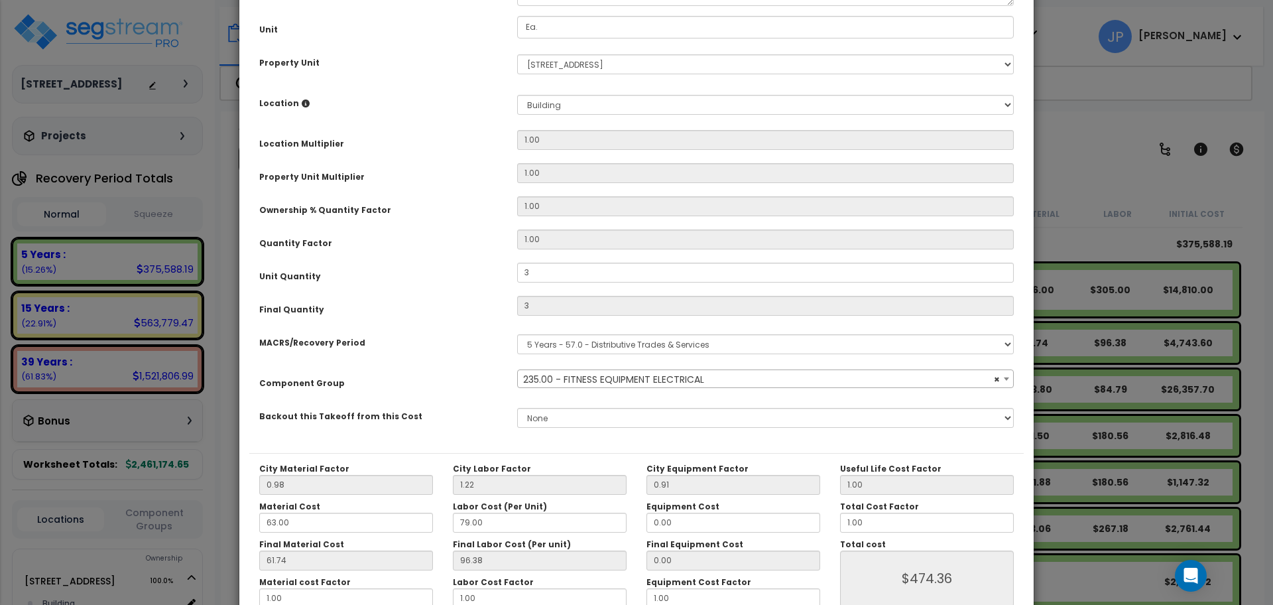
scroll to position [253, 0]
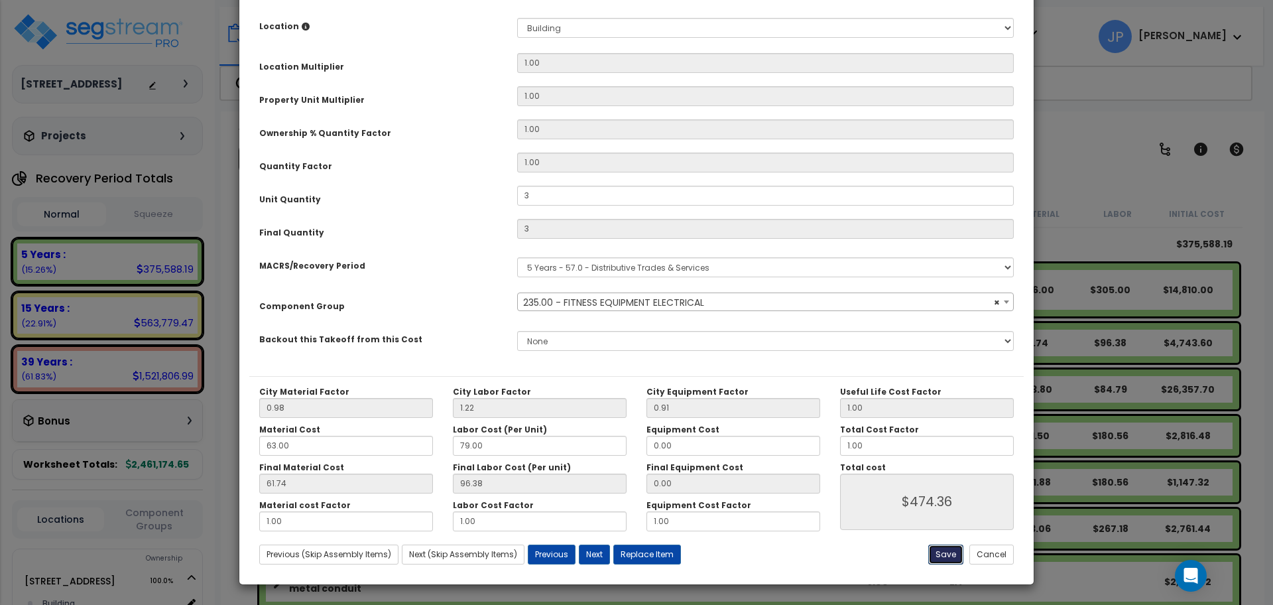
click at [944, 550] on button "Save" at bounding box center [945, 554] width 35 height 20
type input "3.00"
type input "474.36"
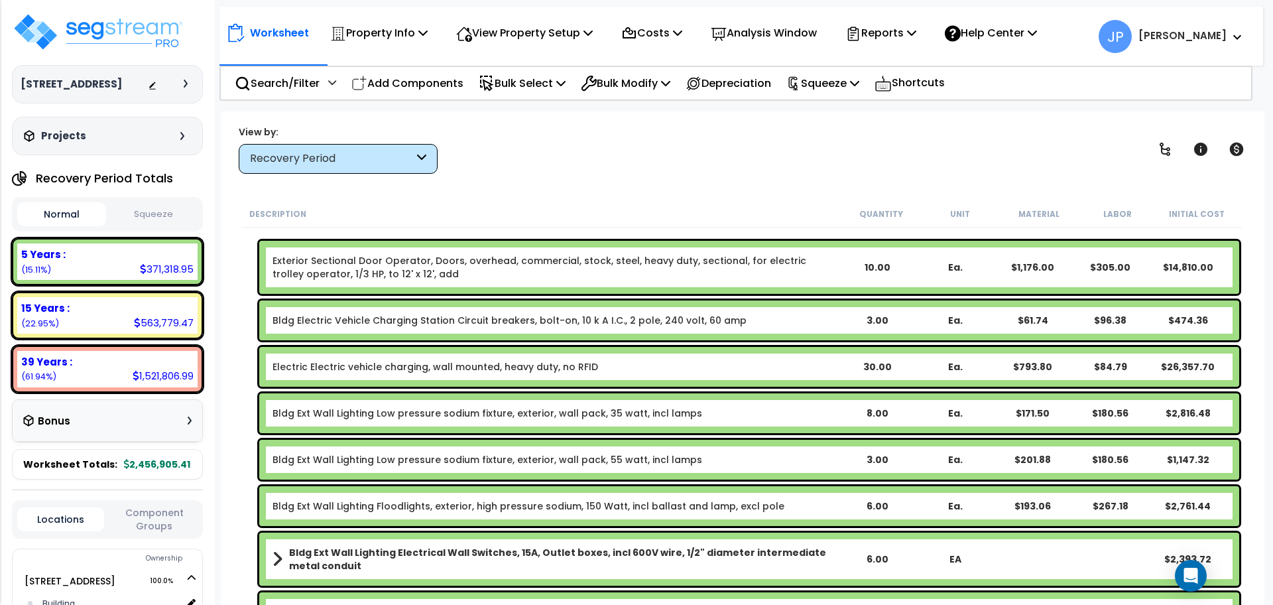
scroll to position [25, 0]
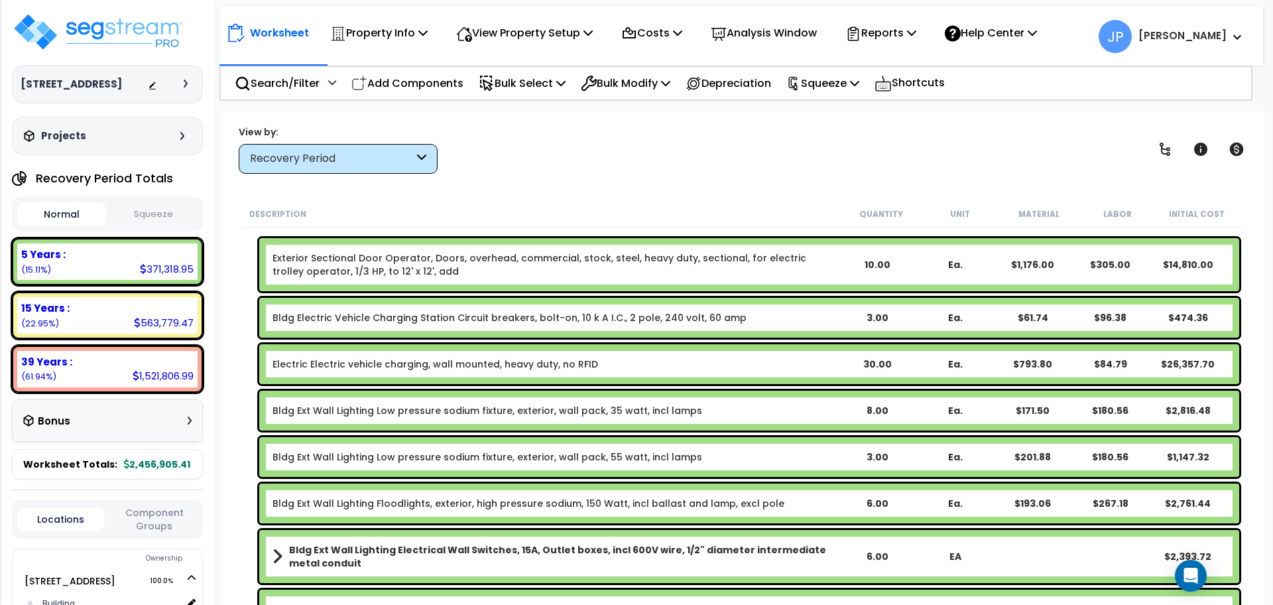
click at [536, 357] on link "Electric Electric vehicle charging, wall mounted, heavy duty, no RFID" at bounding box center [436, 363] width 326 height 13
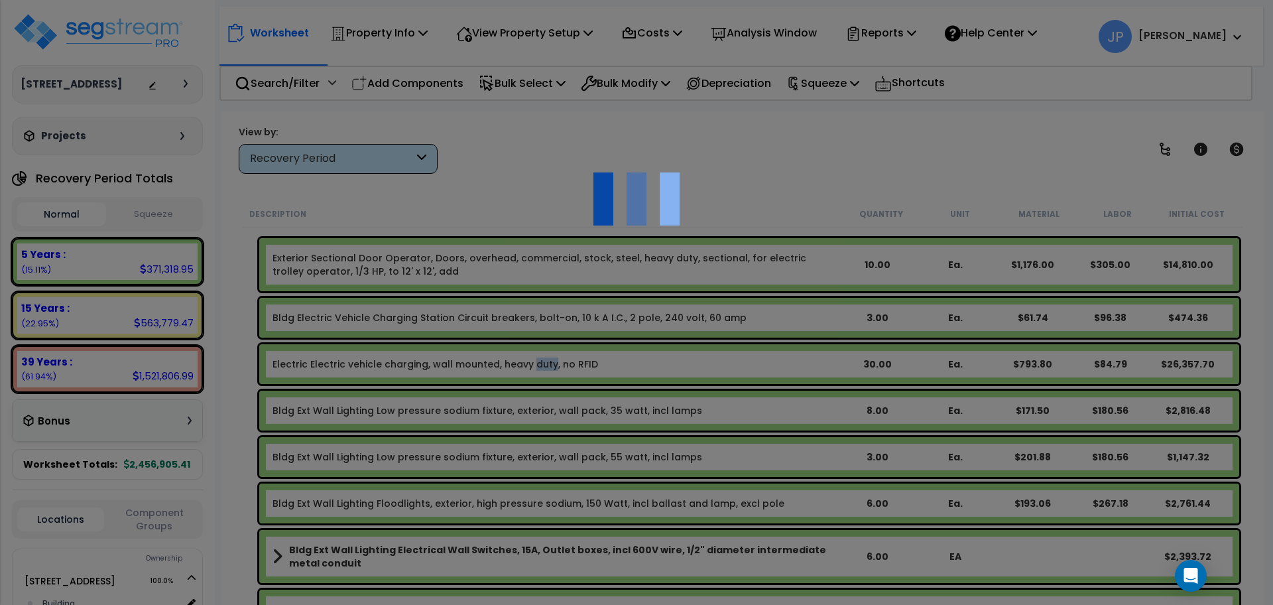
scroll to position [0, 0]
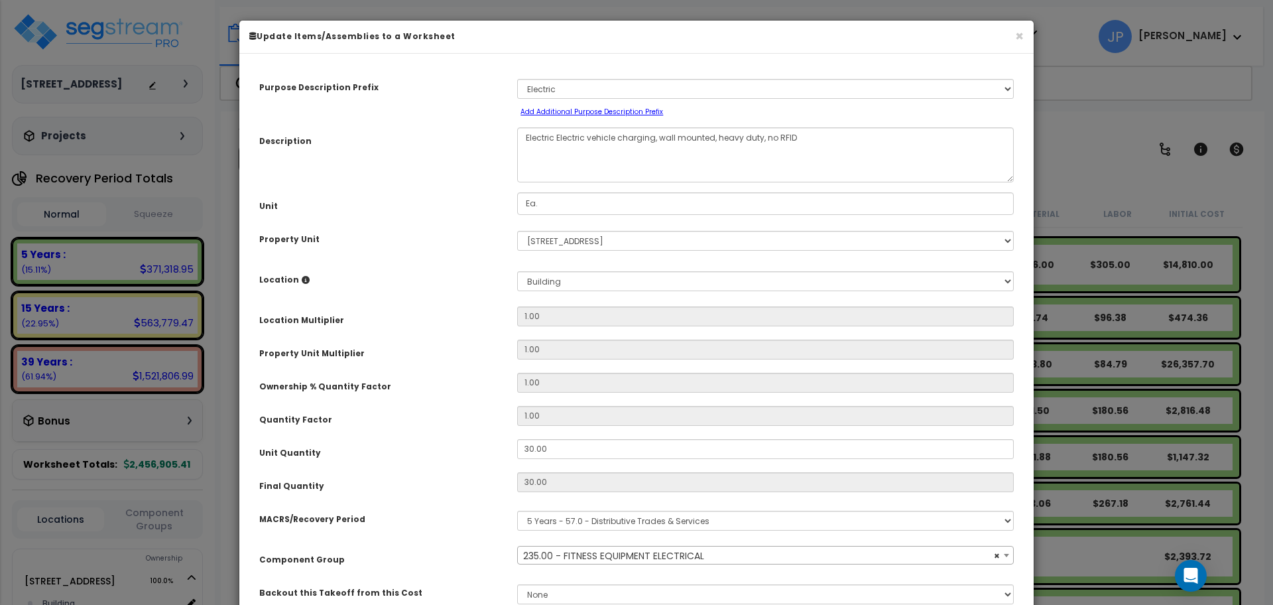
select select "35341"
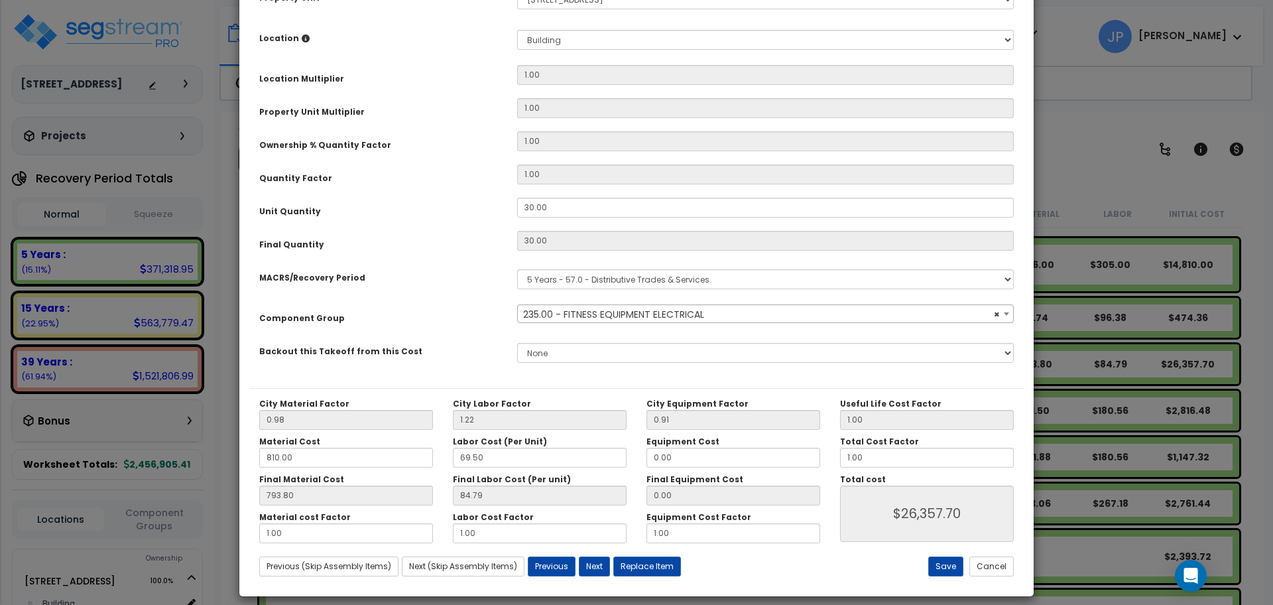
scroll to position [242, 0]
drag, startPoint x: 553, startPoint y: 204, endPoint x: 448, endPoint y: 201, distance: 105.5
click at [448, 201] on div "Unit Quantity 30.00" at bounding box center [636, 208] width 774 height 23
type input "4"
type input "30"
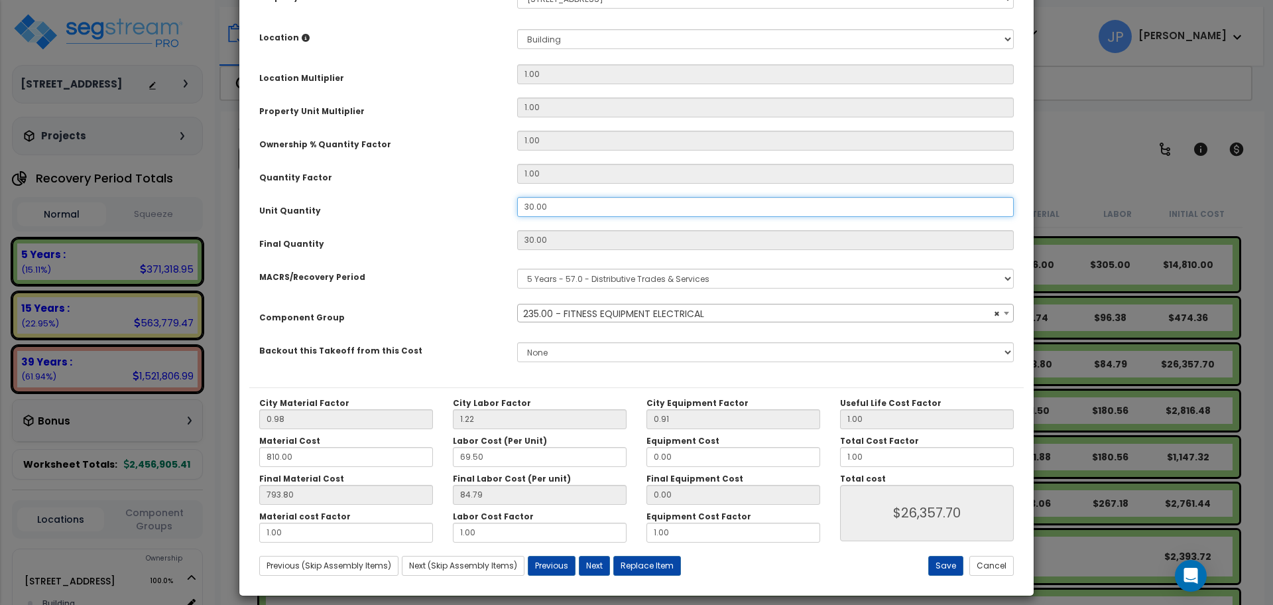
type input "$26,357.70"
type input "4"
type input "$3,514.36"
type input "45"
type input "$3,514.36"
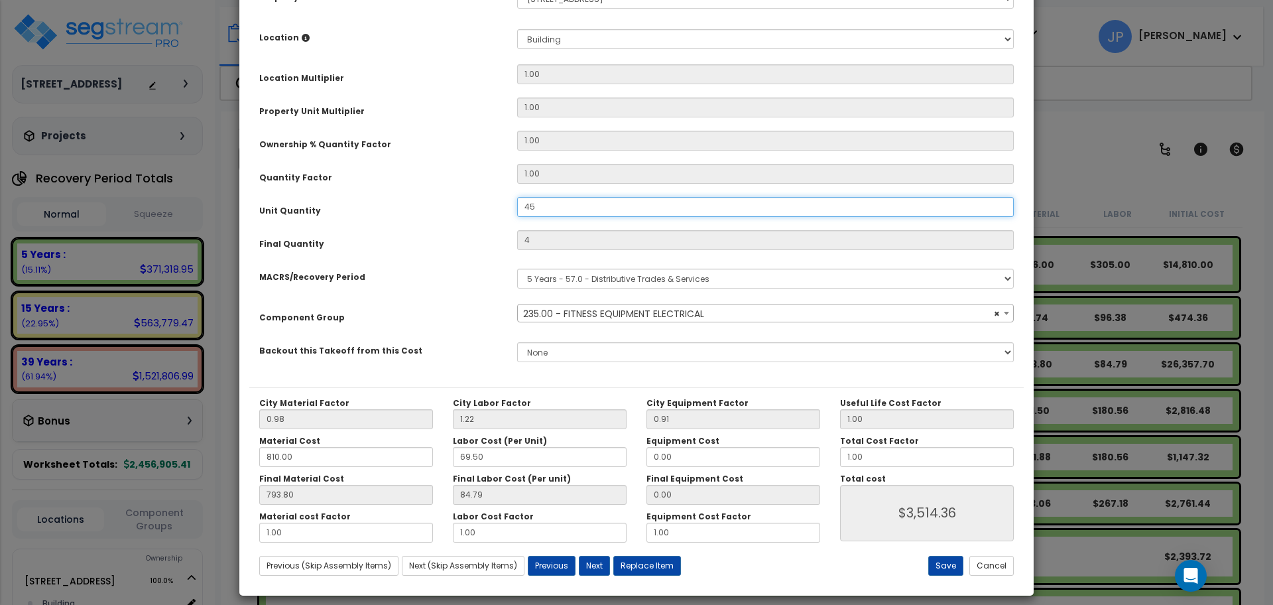
type input "45"
type input "$39,536.55"
click at [949, 569] on button "Save" at bounding box center [945, 566] width 35 height 20
type input "45.00"
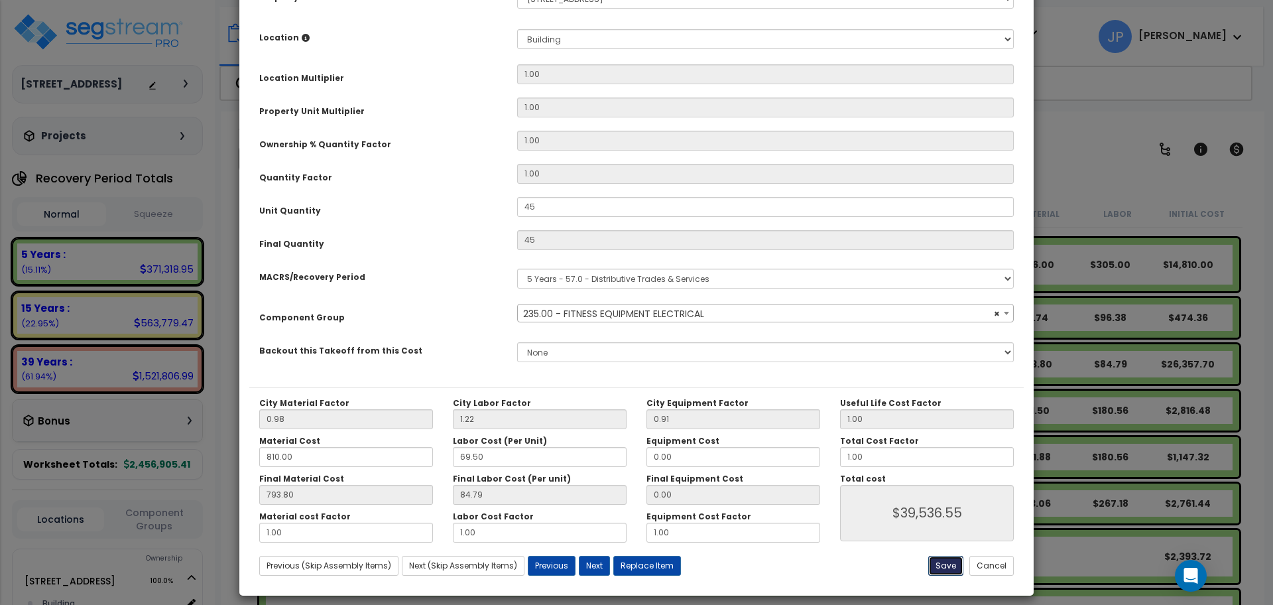
type input "39536.55"
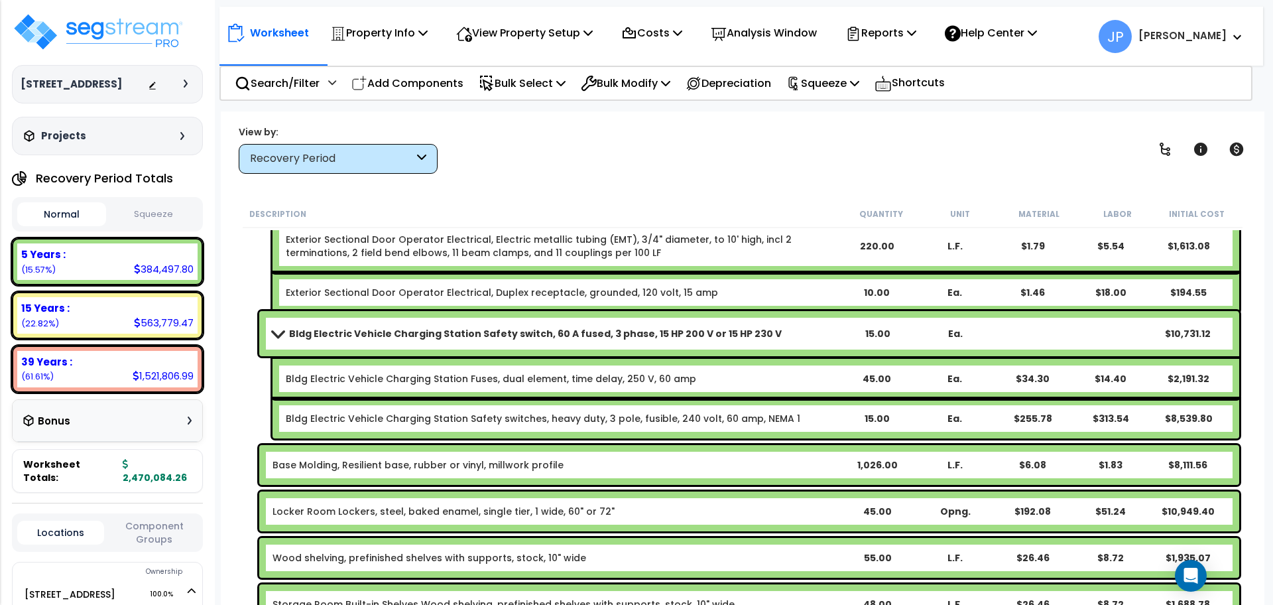
scroll to position [607, 0]
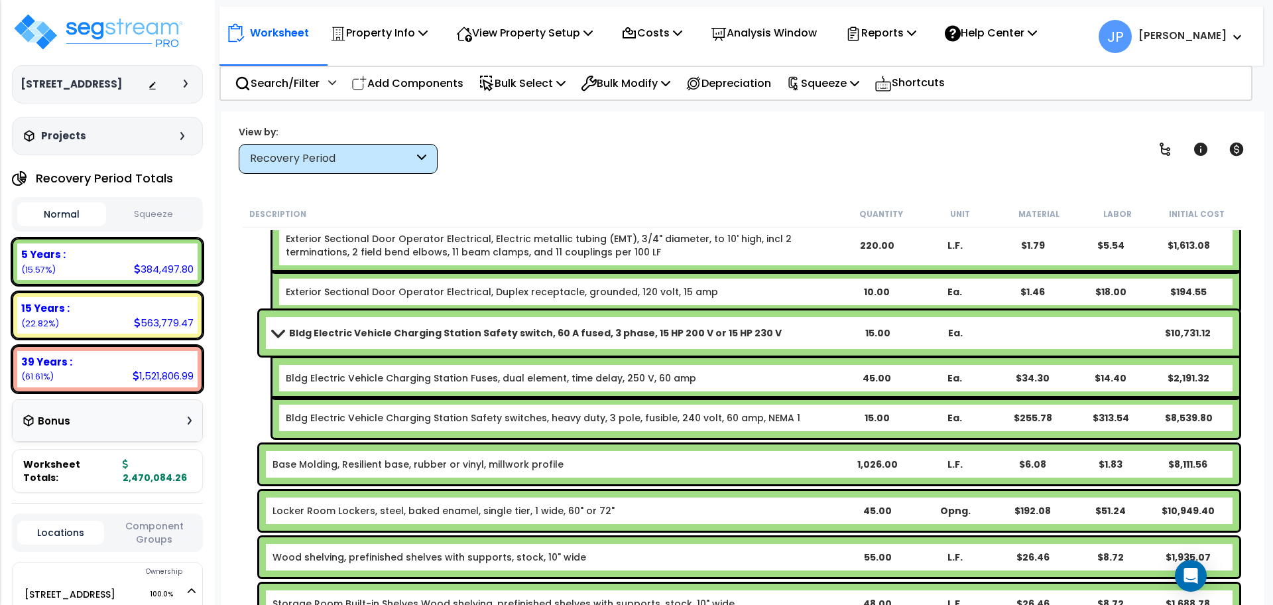
click at [633, 337] on b "Bldg Electric Vehicle Charging Station Safety switch, 60 A fused, 3 phase, 15 H…" at bounding box center [535, 332] width 493 height 13
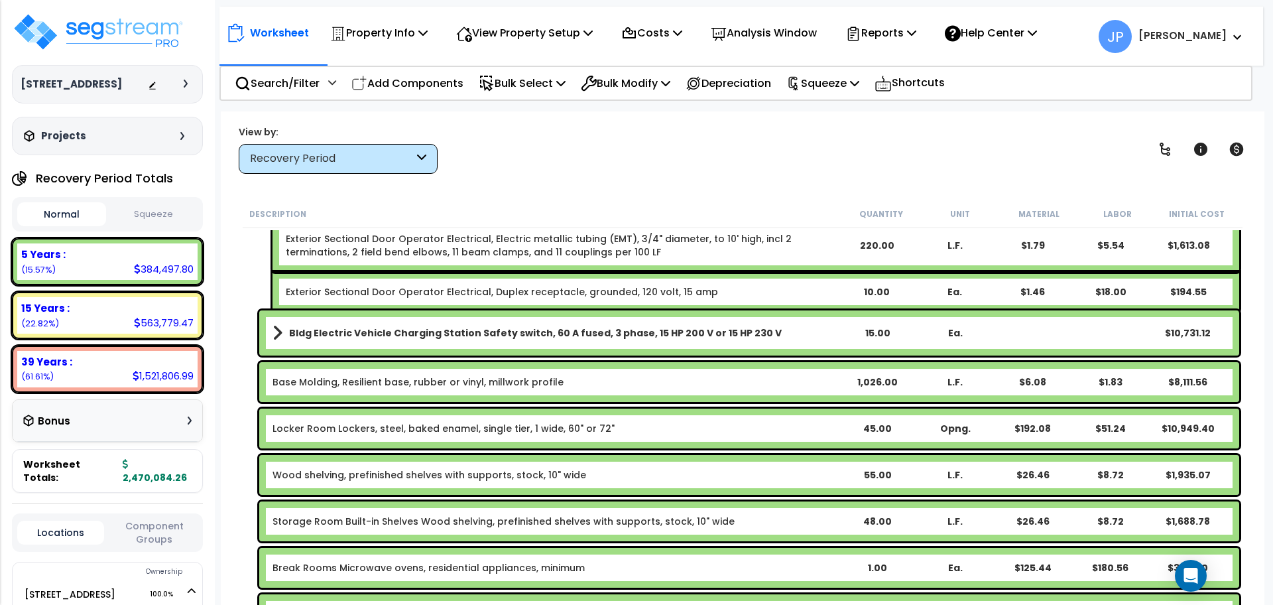
click at [633, 337] on b "Bldg Electric Vehicle Charging Station Safety switch, 60 A fused, 3 phase, 15 H…" at bounding box center [535, 332] width 493 height 13
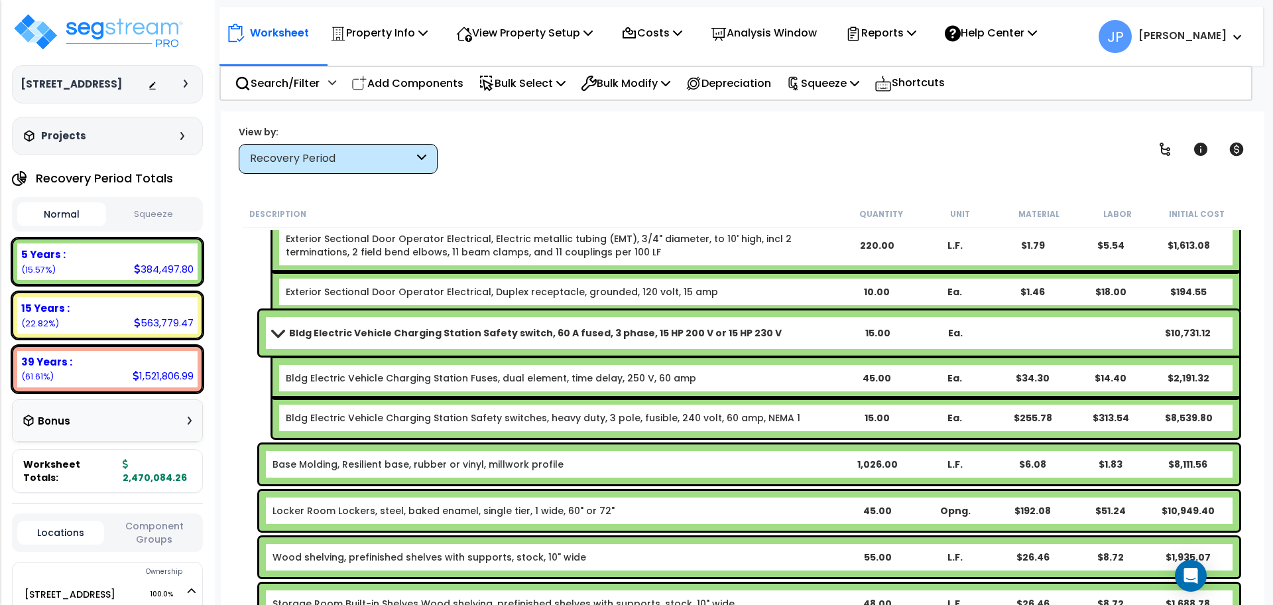
click at [607, 385] on div "Bldg Electric Vehicle Charging Station Fuses, dual element, time delay, 250 V, …" at bounding box center [756, 378] width 967 height 40
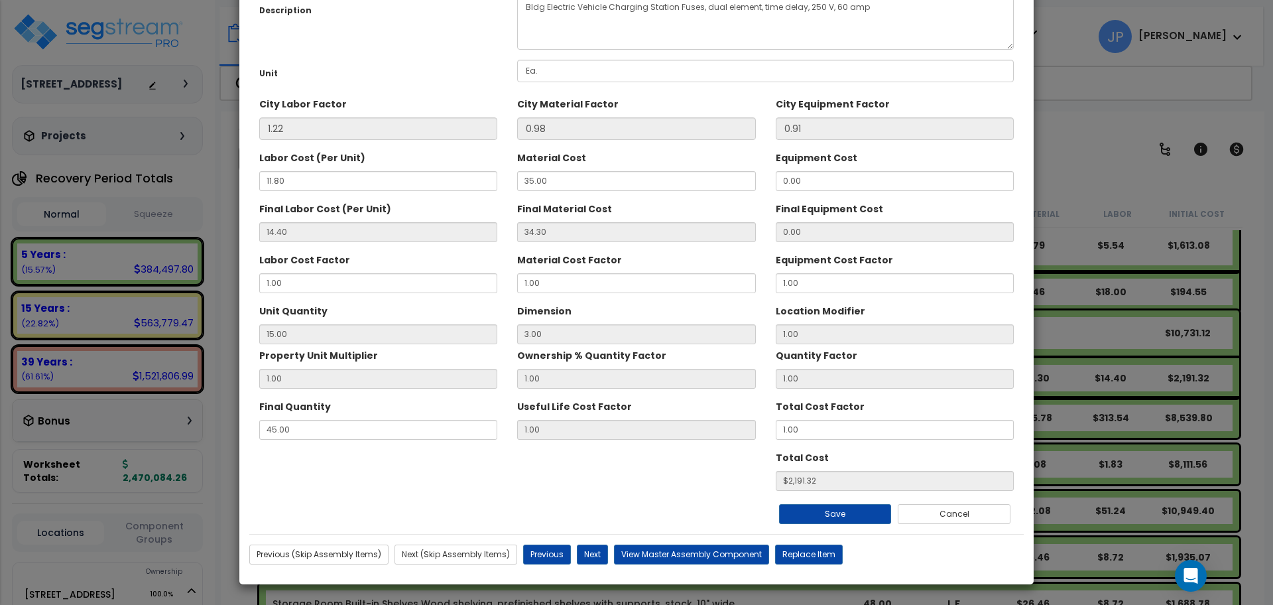
scroll to position [0, 0]
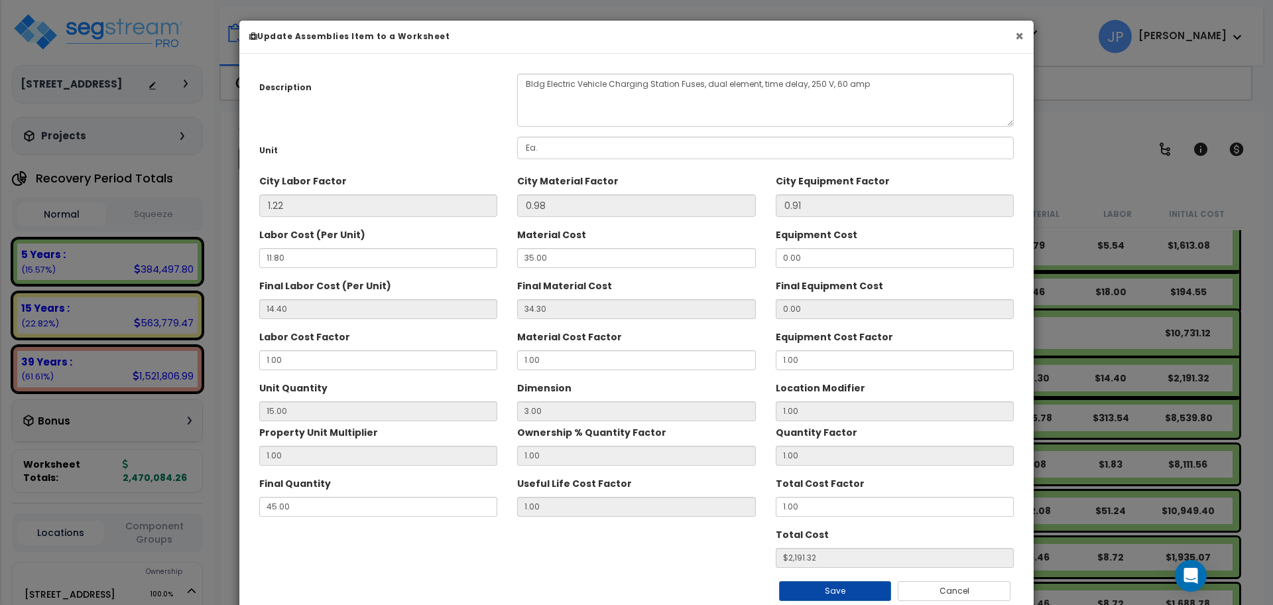
click at [1015, 33] on button "×" at bounding box center [1019, 36] width 9 height 14
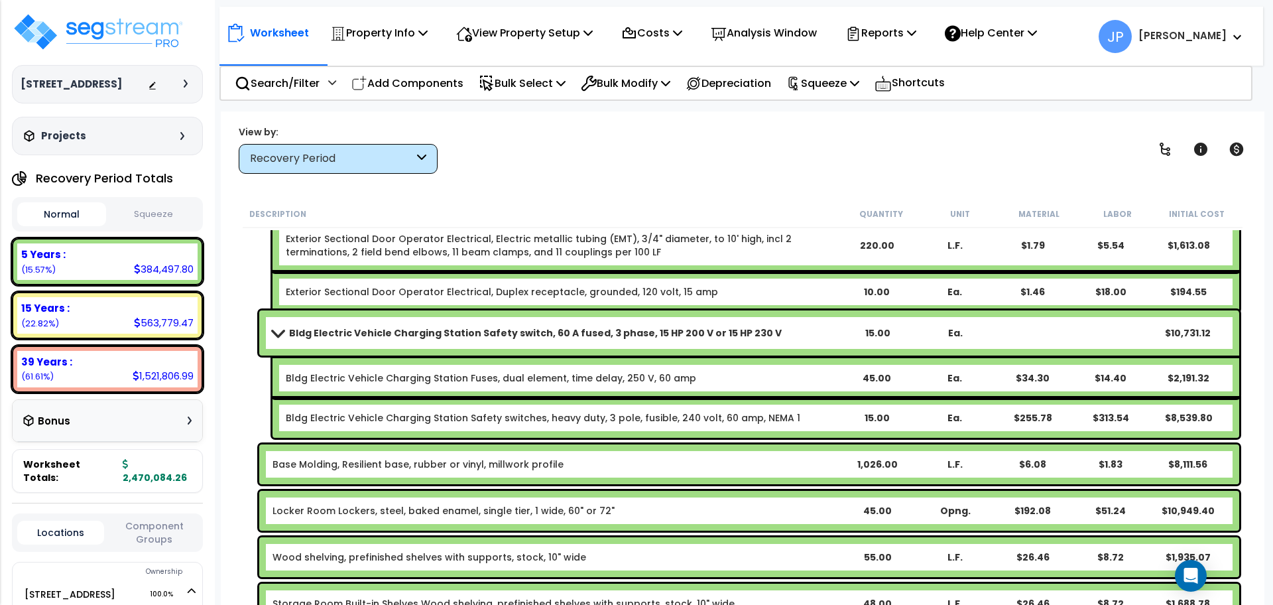
click at [796, 192] on div "Worksheet Property Info Property Setup Add Property Unit Template property Clon…" at bounding box center [743, 413] width 1044 height 605
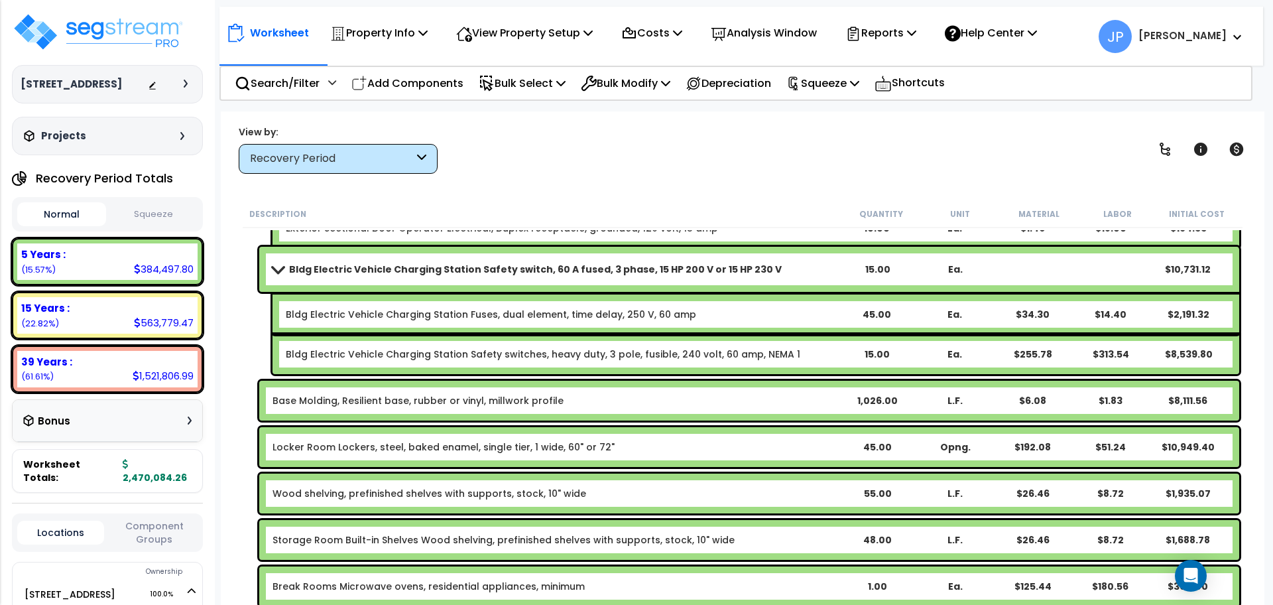
scroll to position [672, 0]
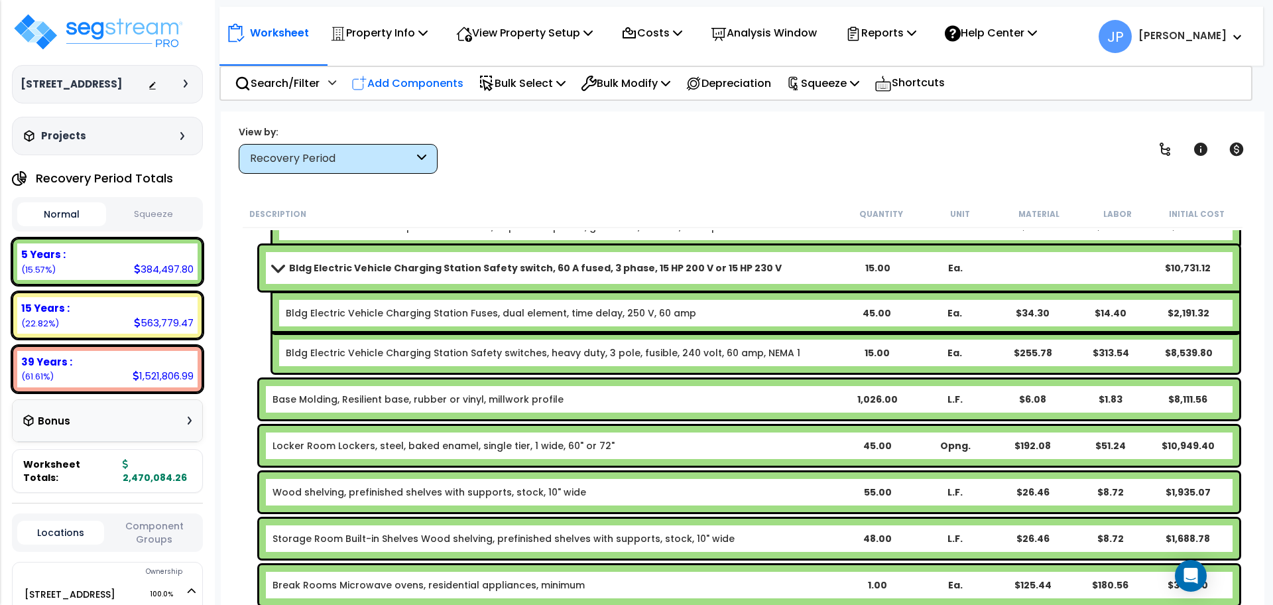
click at [420, 92] on p "Add Components" at bounding box center [407, 83] width 112 height 18
select select
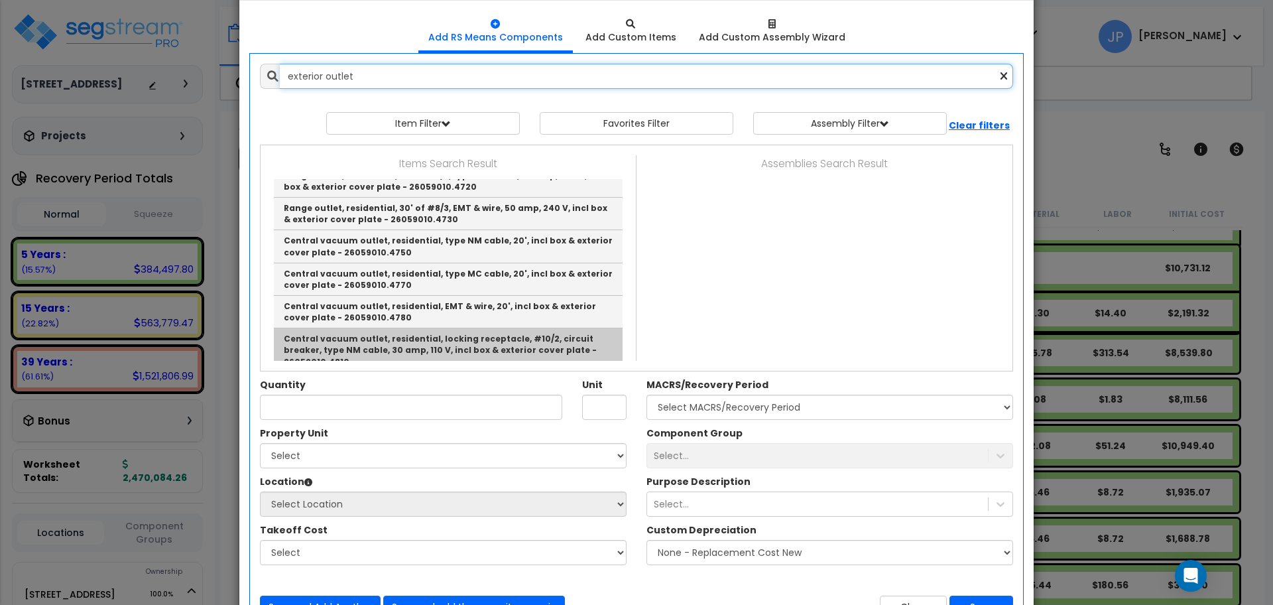
scroll to position [65, 0]
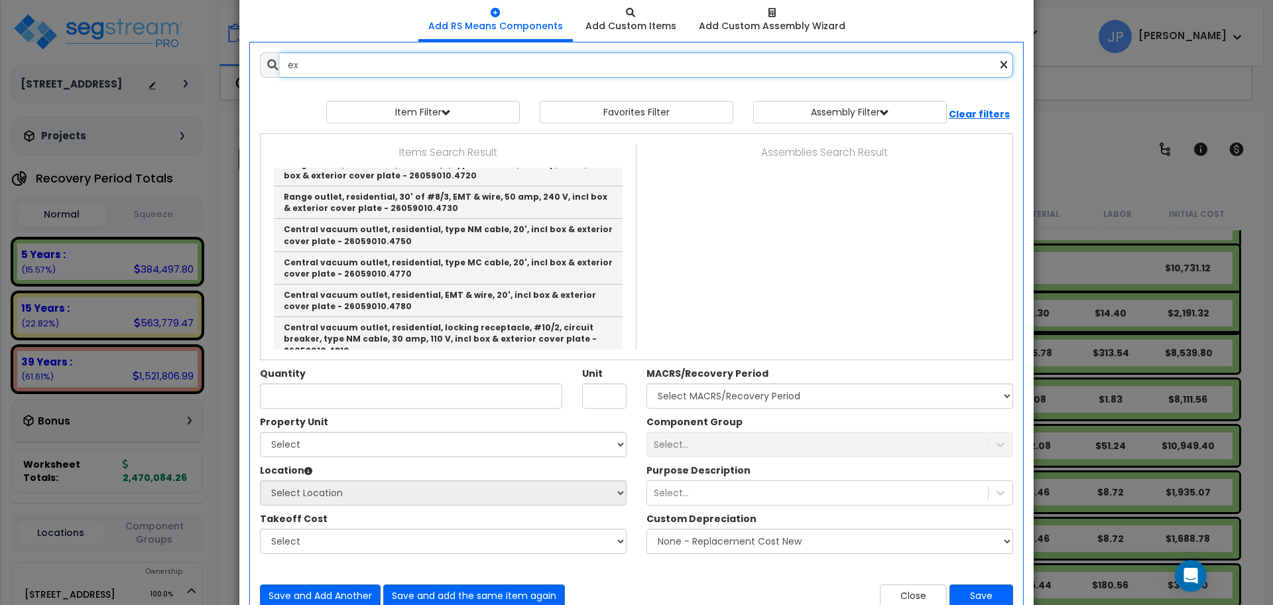
type input "e"
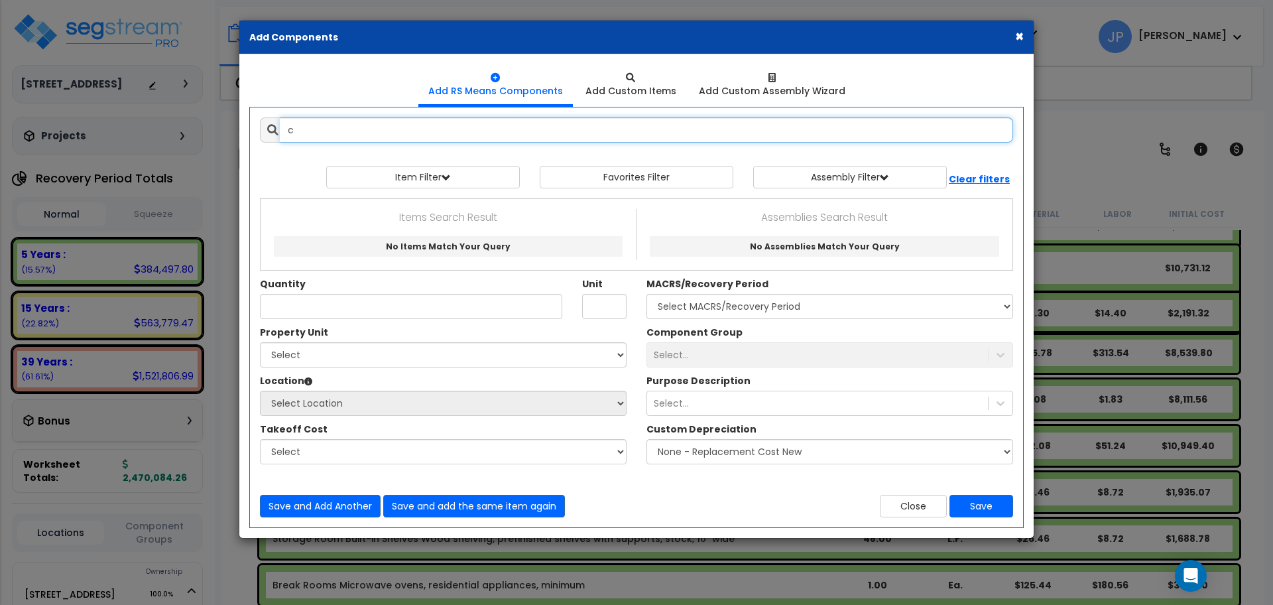
scroll to position [0, 0]
type input "c"
type input "heavy duty outlet"
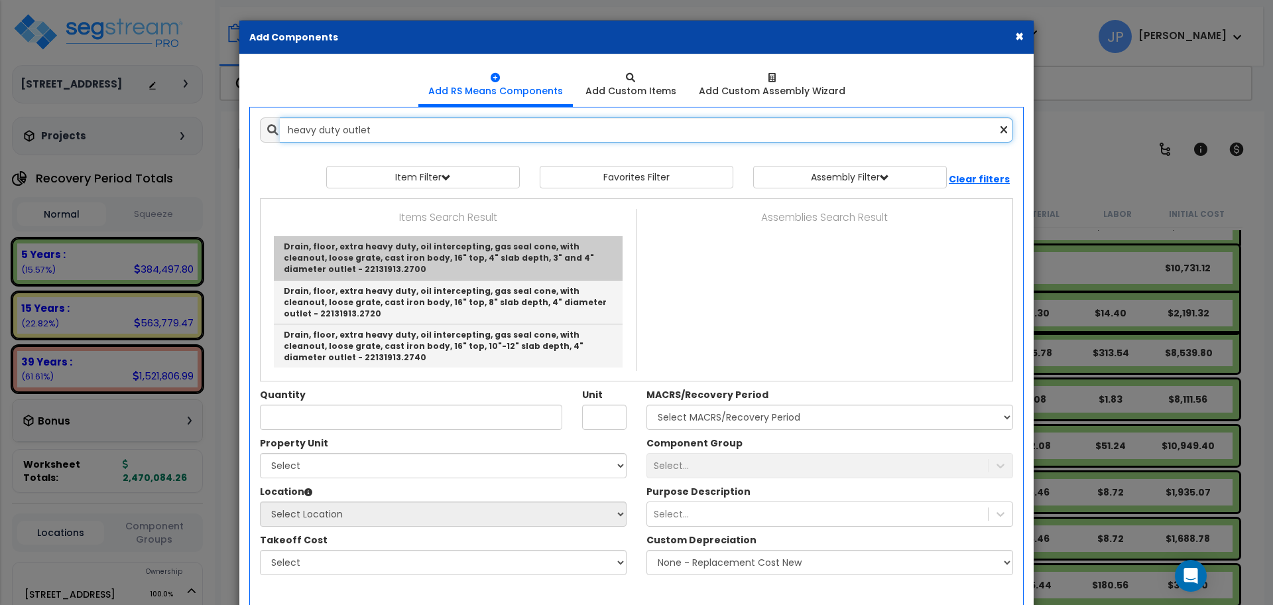
scroll to position [64, 0]
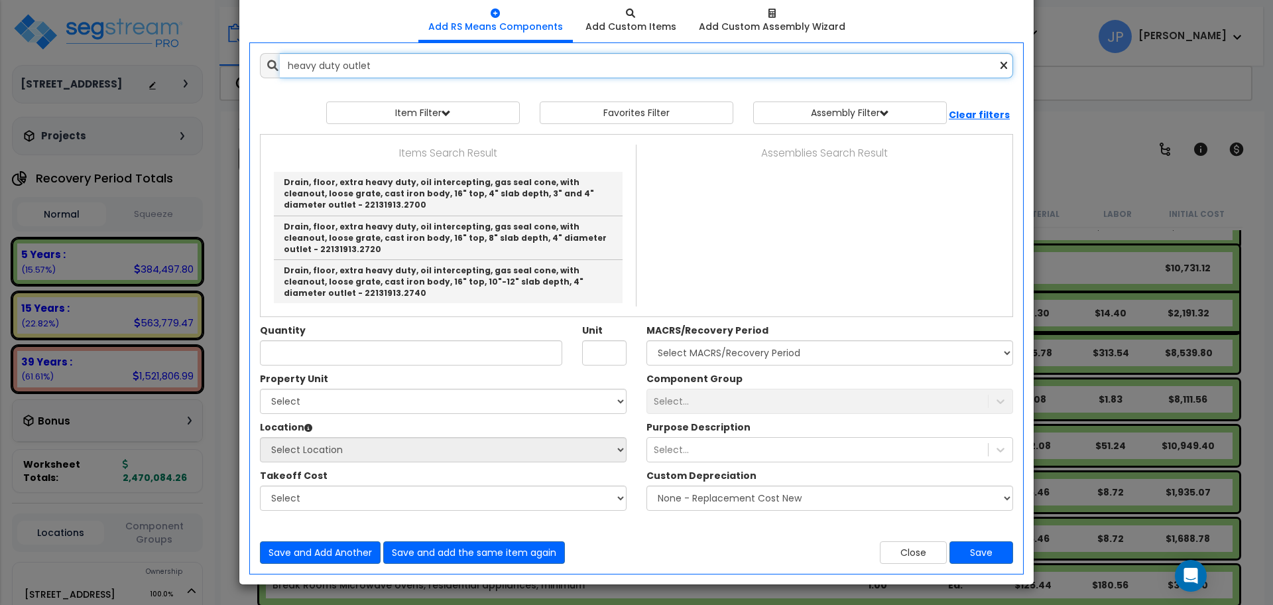
drag, startPoint x: 458, startPoint y: 74, endPoint x: 264, endPoint y: 49, distance: 195.9
click at [264, 49] on div "Add Items Add Assemblies Both heavy duty outlet" at bounding box center [636, 308] width 773 height 530
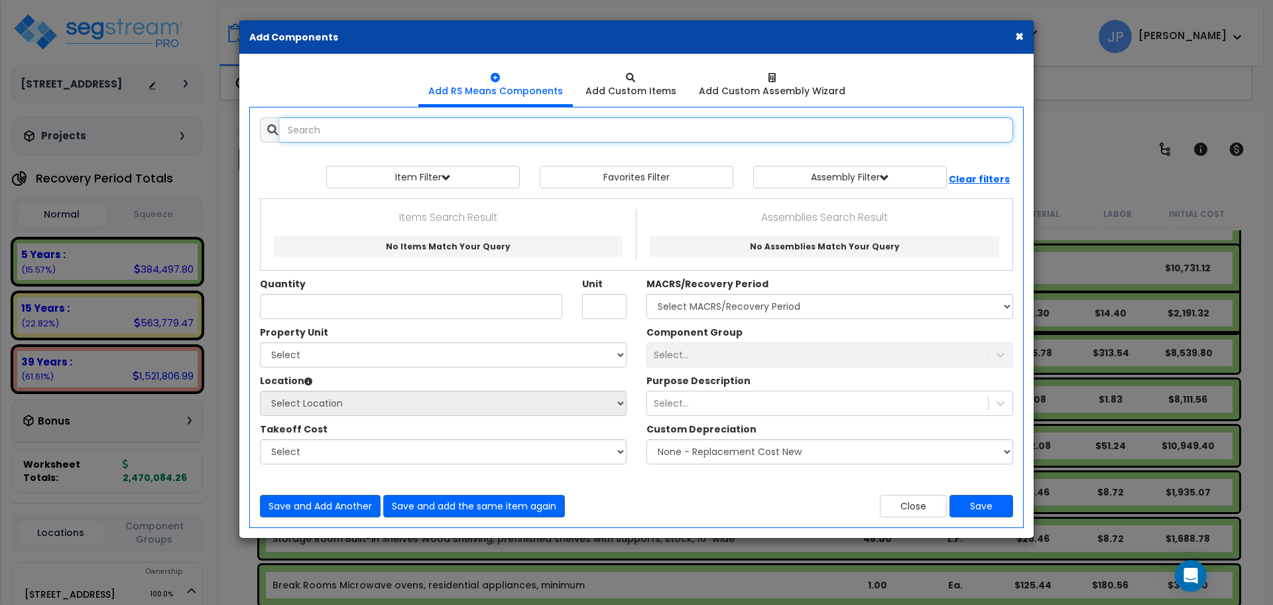
scroll to position [0, 0]
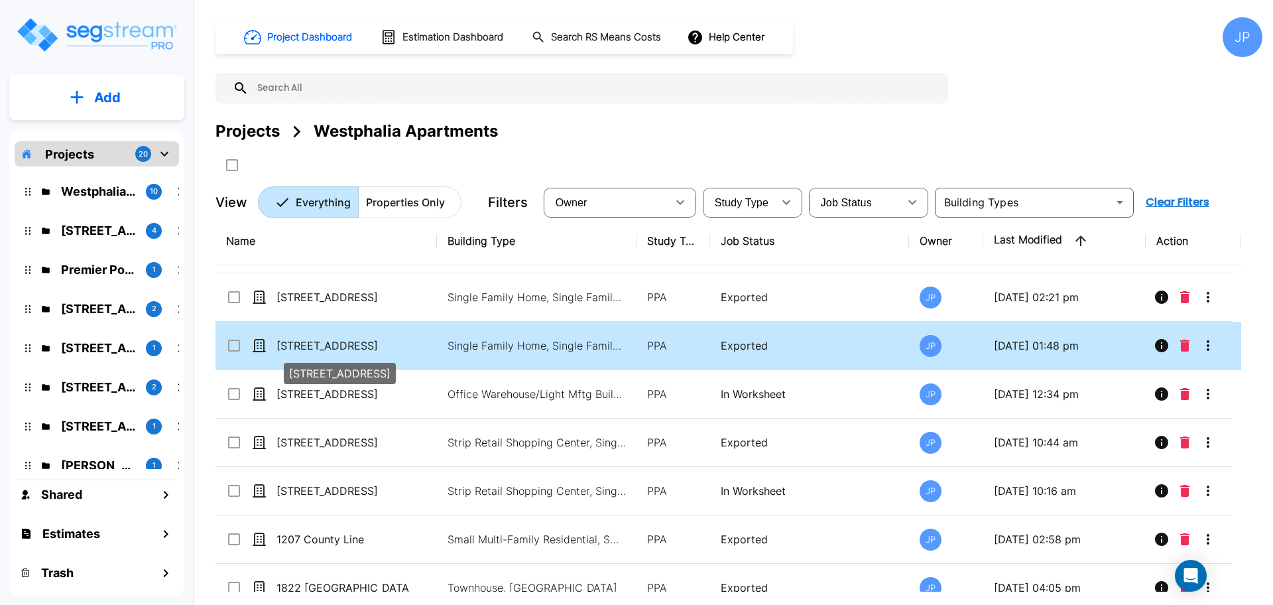
scroll to position [138, 0]
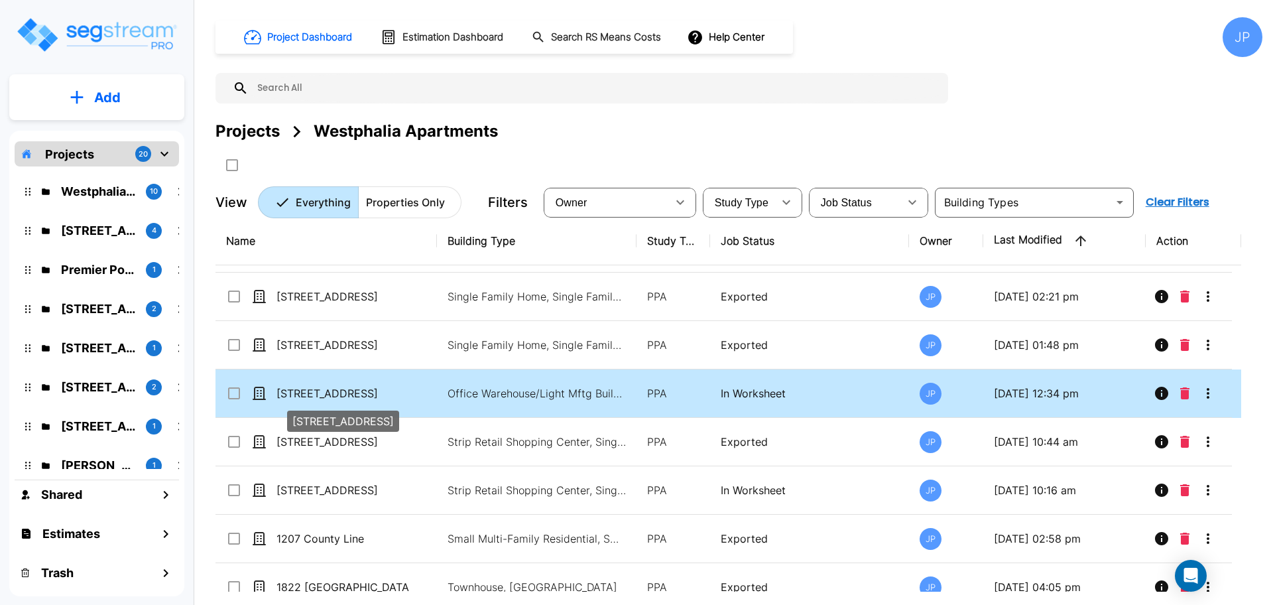
click at [322, 395] on p "[STREET_ADDRESS]" at bounding box center [342, 393] width 133 height 16
checkbox input "true"
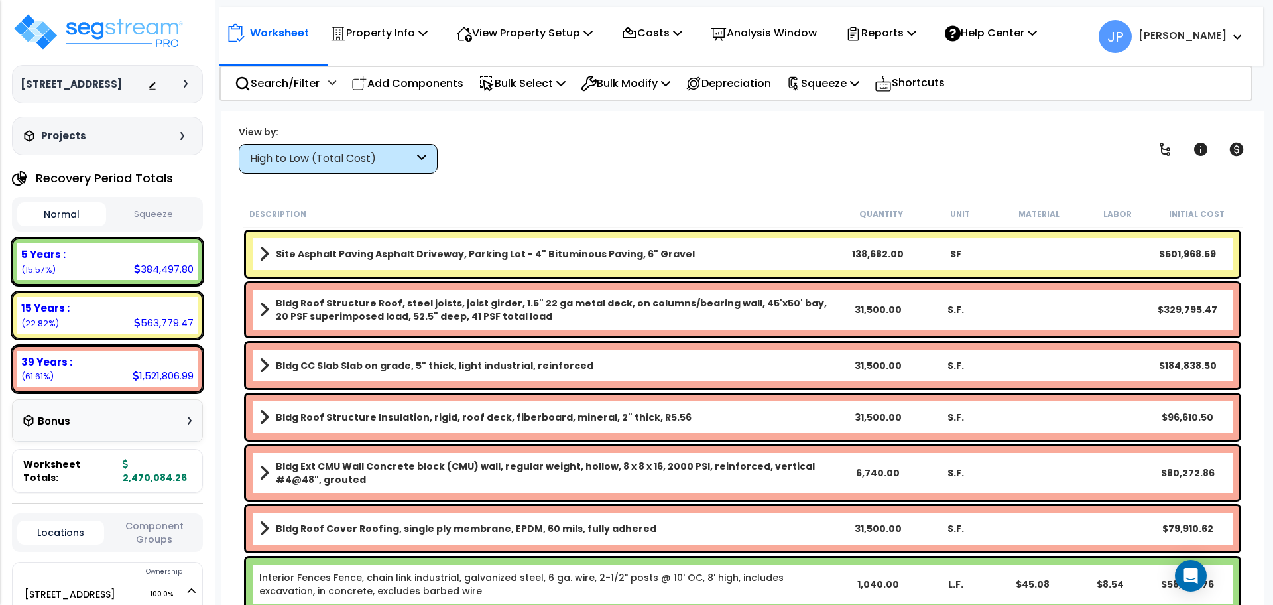
click at [385, 156] on div "High to Low (Total Cost)" at bounding box center [332, 158] width 164 height 15
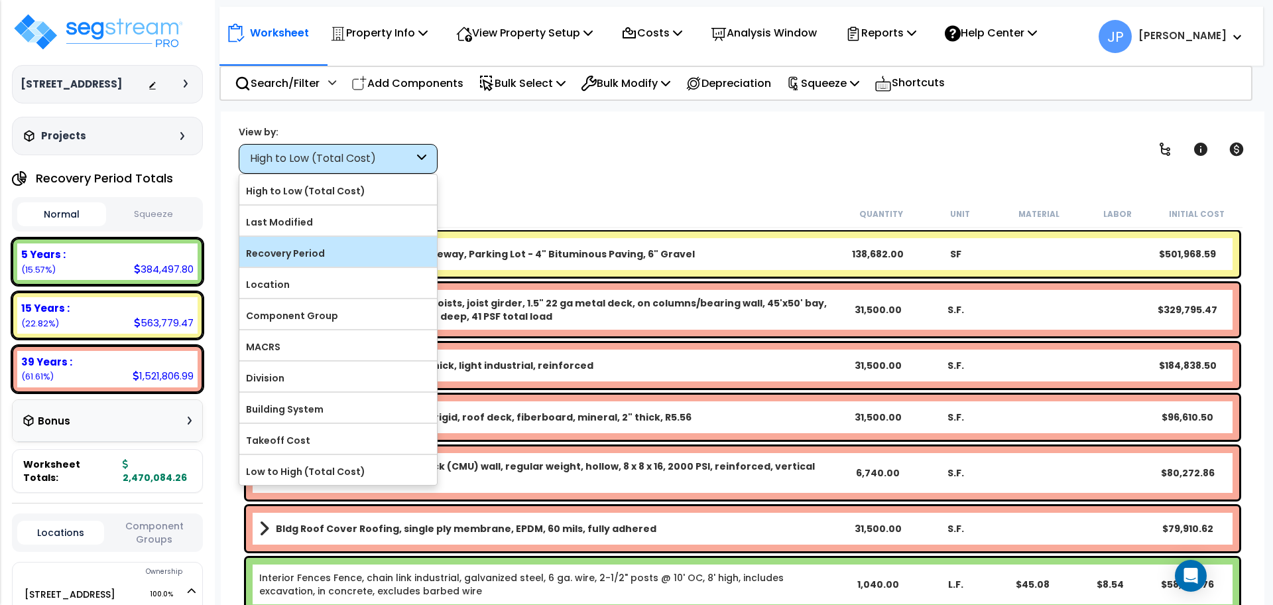
click at [343, 243] on label "Recovery Period" at bounding box center [338, 253] width 198 height 20
click at [0, 0] on input "Recovery Period" at bounding box center [0, 0] width 0 height 0
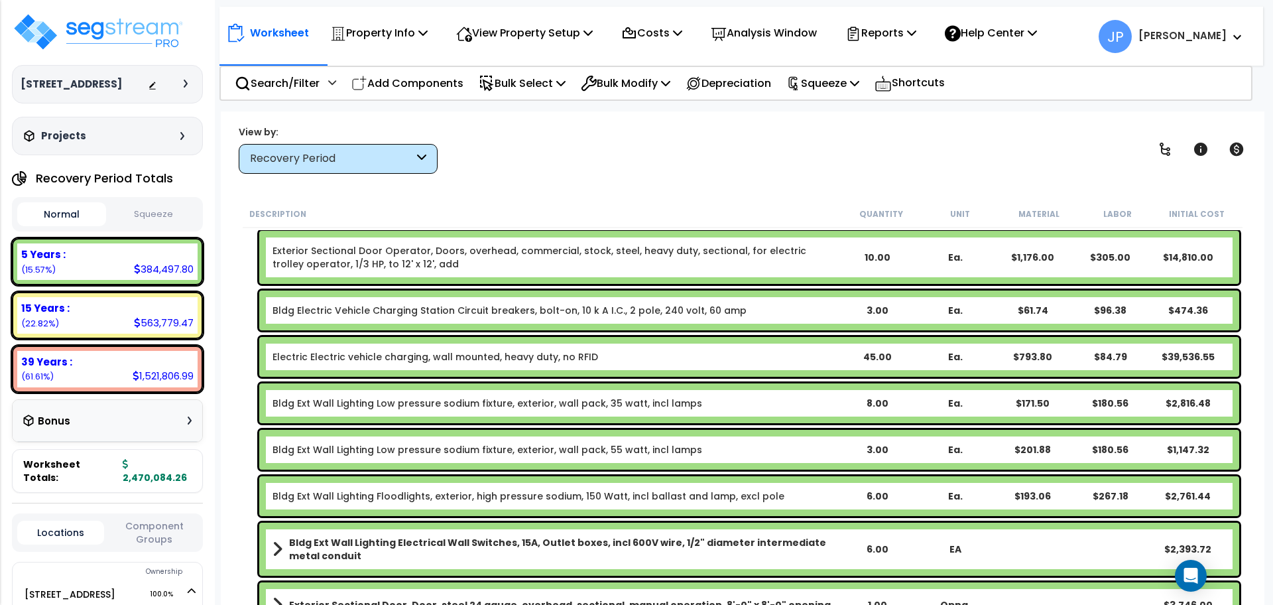
scroll to position [33, 0]
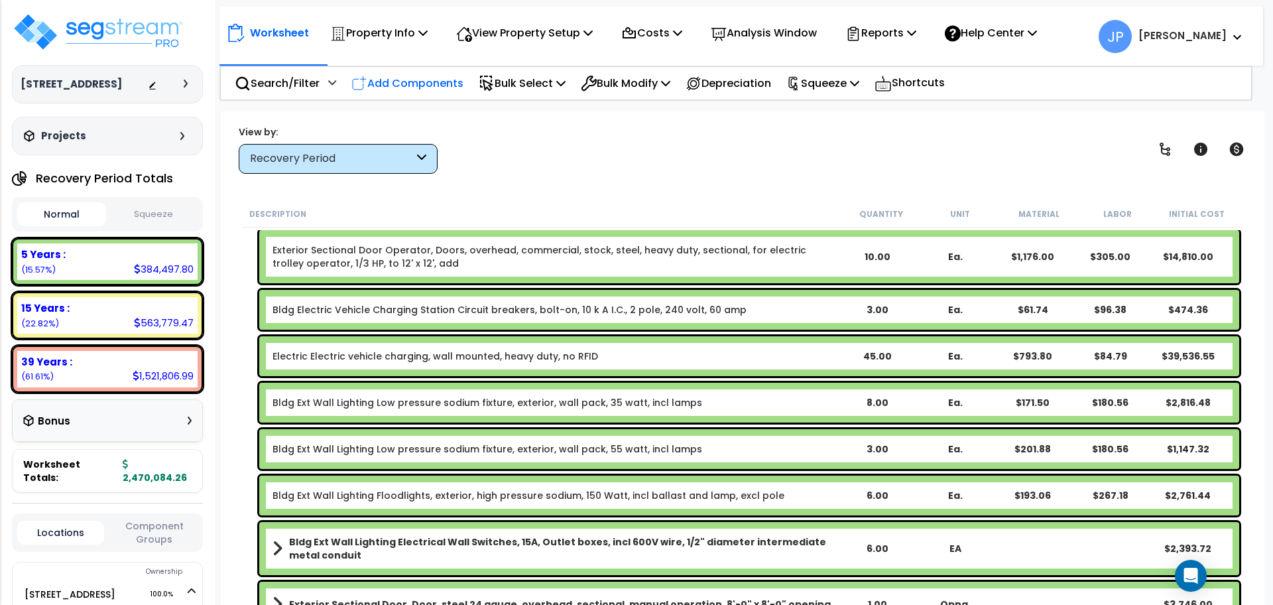
click at [437, 79] on p "Add Components" at bounding box center [407, 83] width 112 height 18
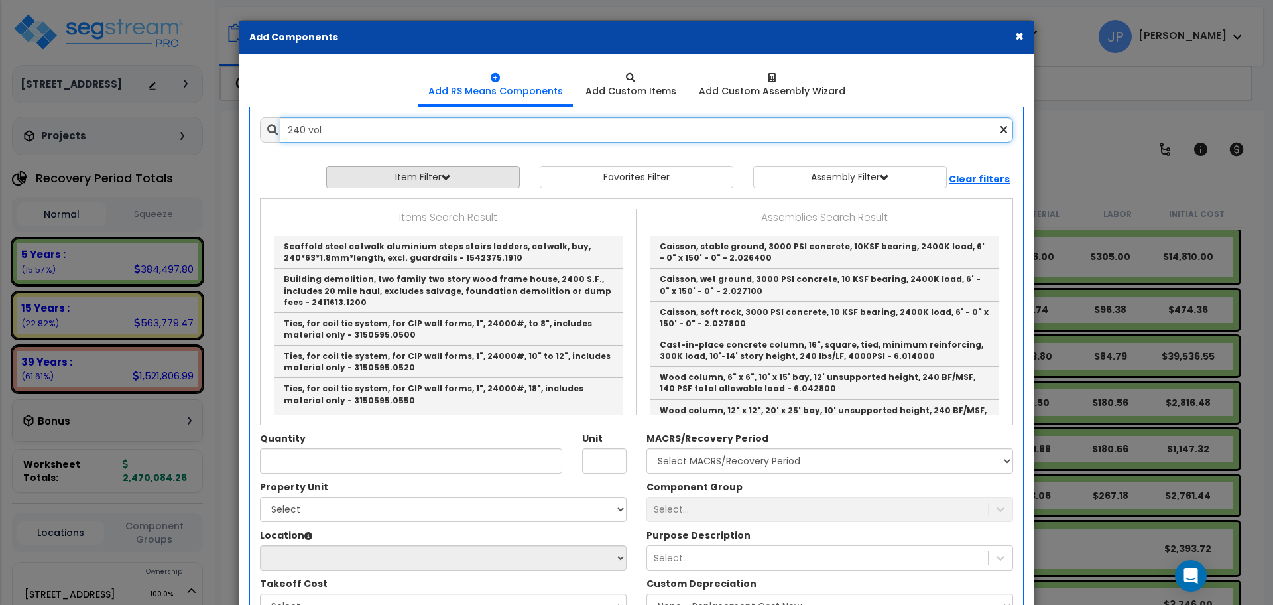
type input "240 volt"
